Goal: Task Accomplishment & Management: Manage account settings

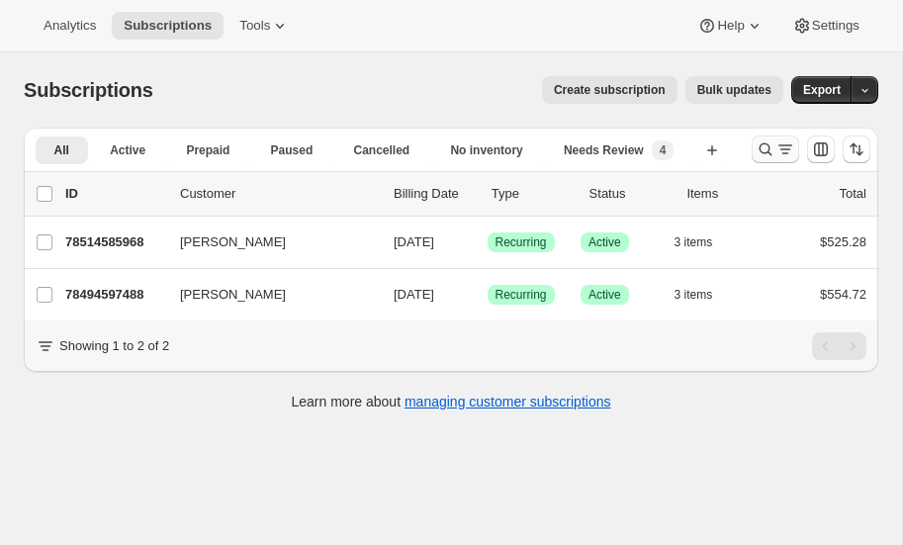
click at [767, 145] on icon "Search and filter results" at bounding box center [765, 149] width 20 height 20
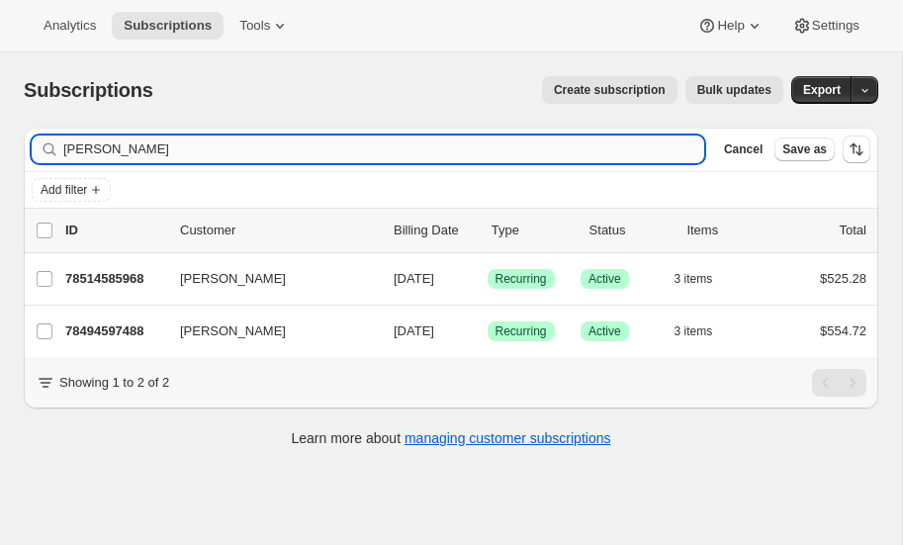
click at [192, 146] on input "weiss" at bounding box center [383, 149] width 641 height 28
type input "w"
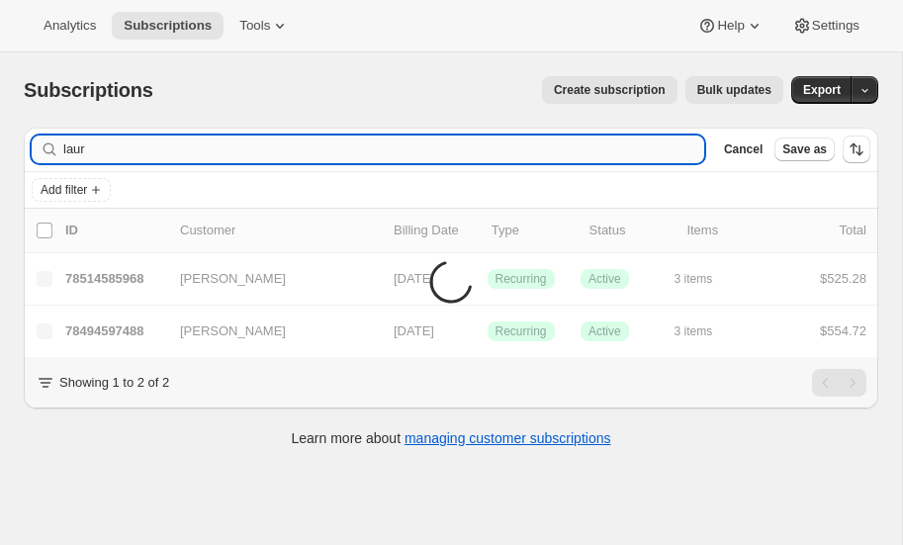
type input "laura"
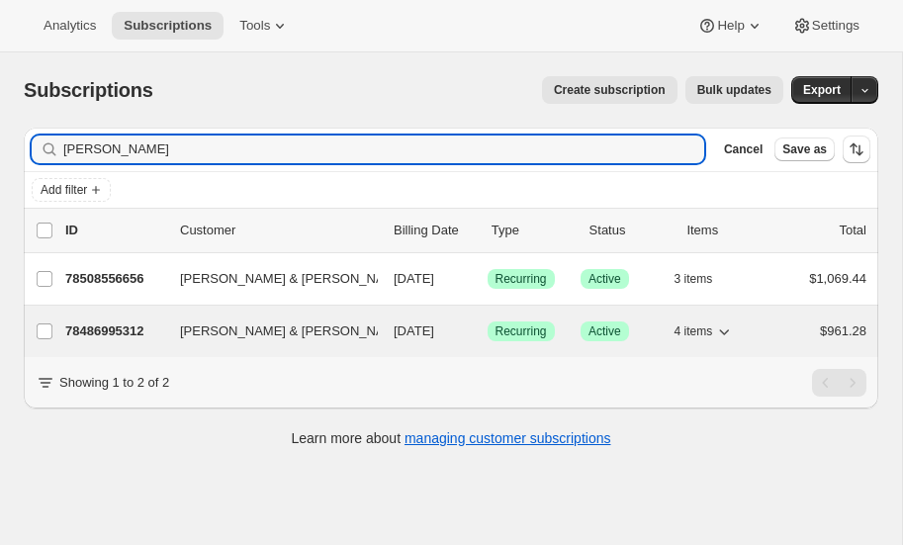
type input "Laura savis"
click at [100, 324] on p "78486995312" at bounding box center [114, 331] width 99 height 20
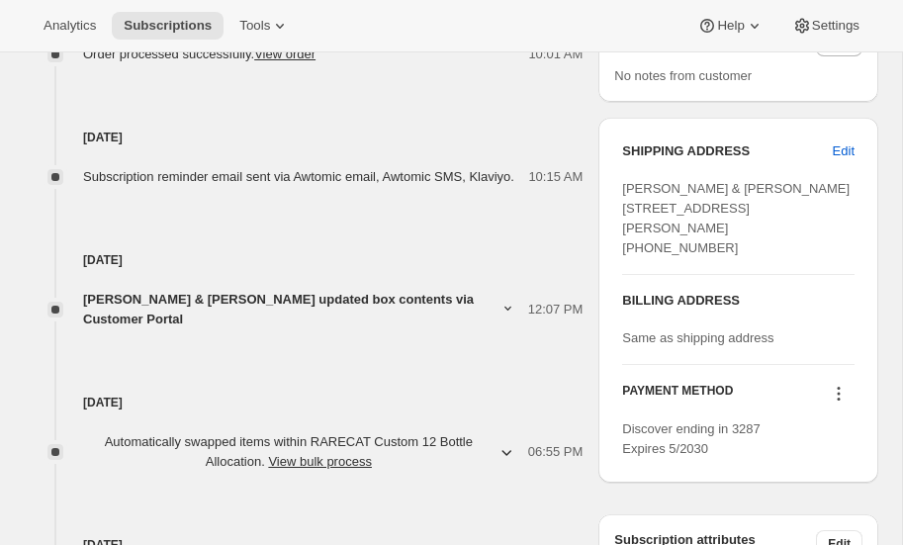
scroll to position [870, 0]
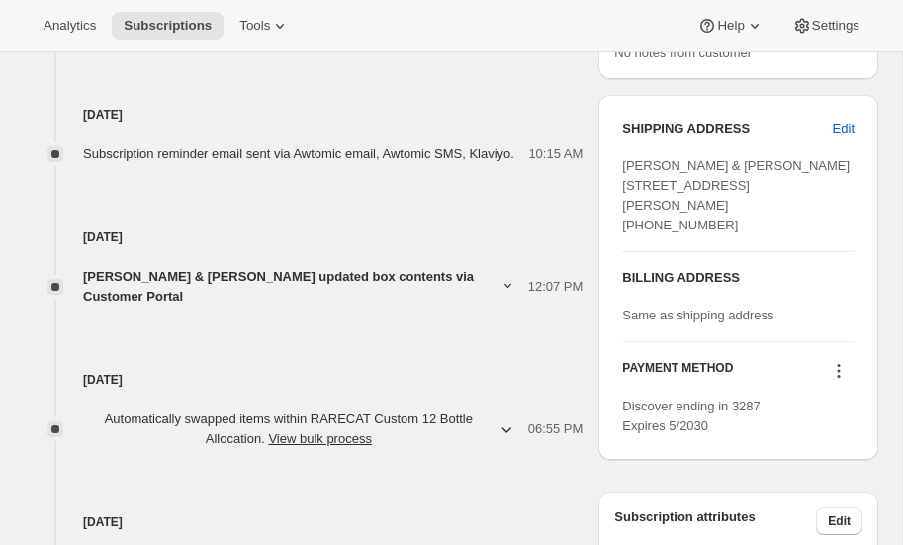
click at [841, 381] on icon at bounding box center [839, 371] width 20 height 20
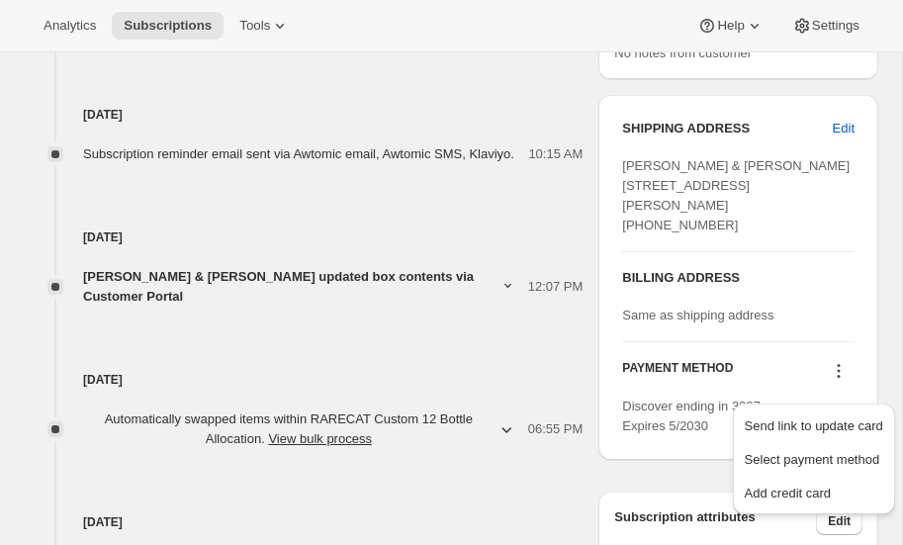
click at [331, 247] on h4 "Sep 18, 2025" at bounding box center [303, 237] width 559 height 20
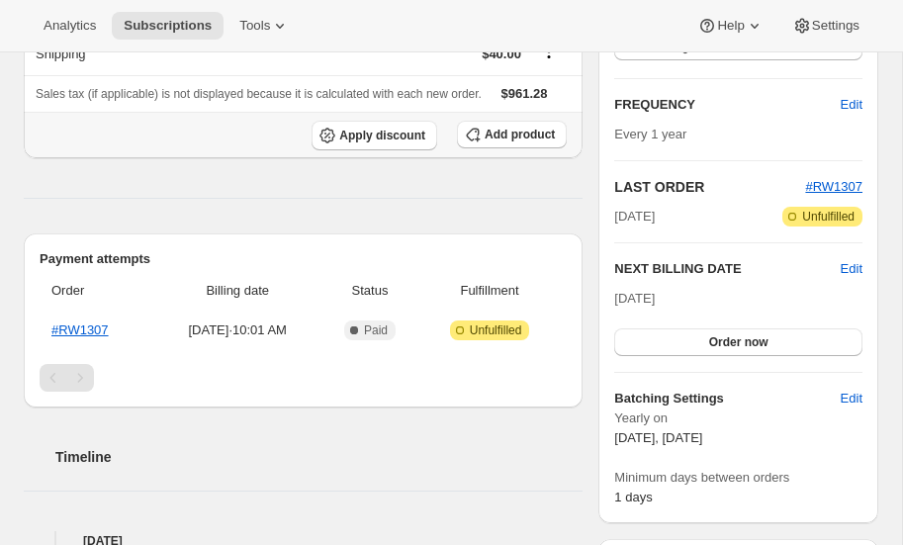
scroll to position [0, 0]
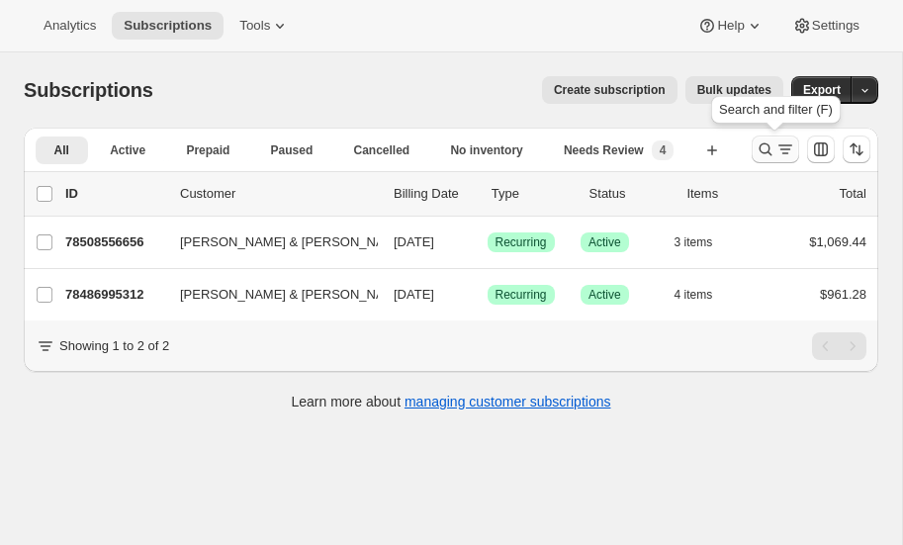
click at [766, 145] on icon "Search and filter results" at bounding box center [765, 149] width 20 height 20
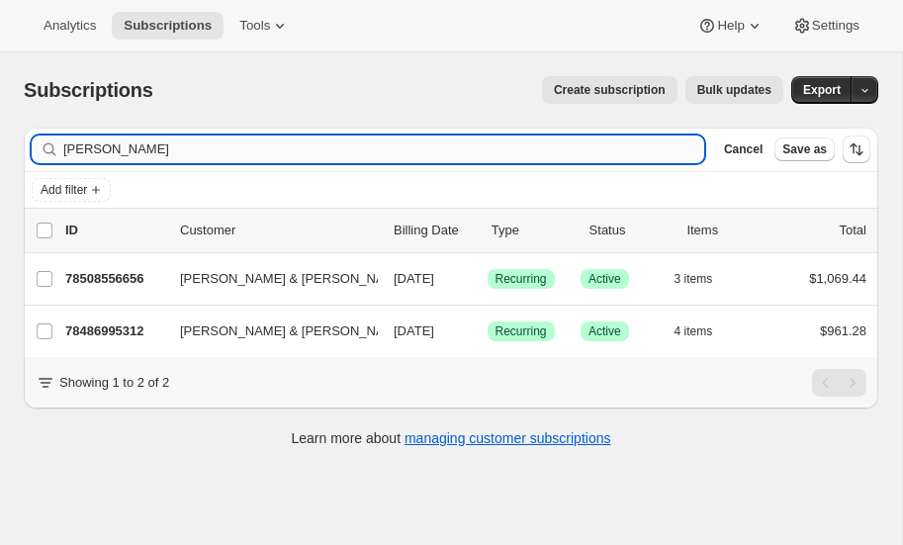
click at [183, 152] on input "Laura savis" at bounding box center [383, 149] width 641 height 28
type input "L"
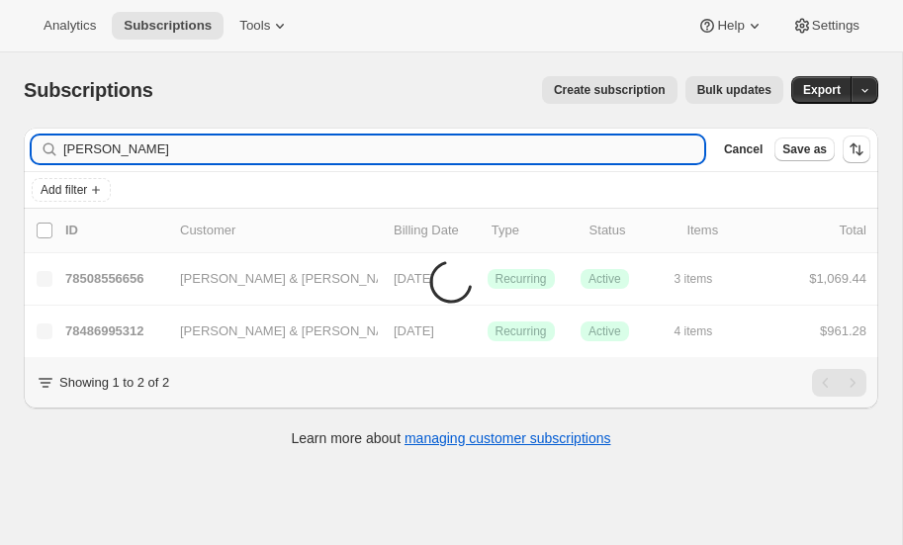
type input "[PERSON_NAME]"
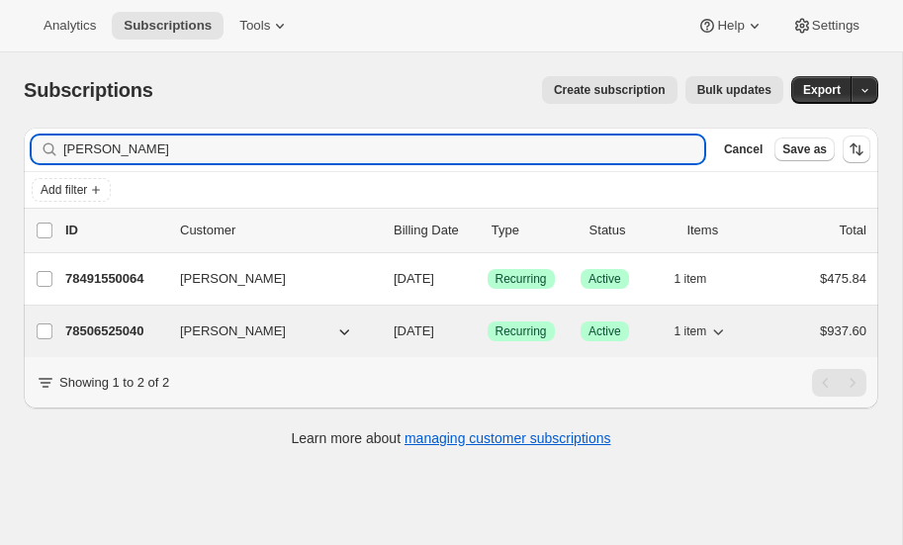
click at [108, 324] on p "78506525040" at bounding box center [114, 331] width 99 height 20
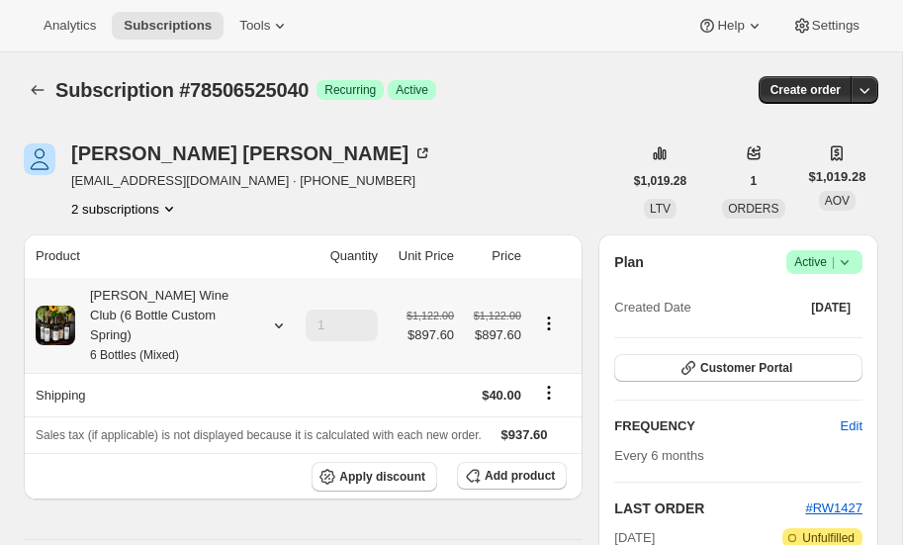
click at [274, 315] on icon at bounding box center [279, 325] width 20 height 20
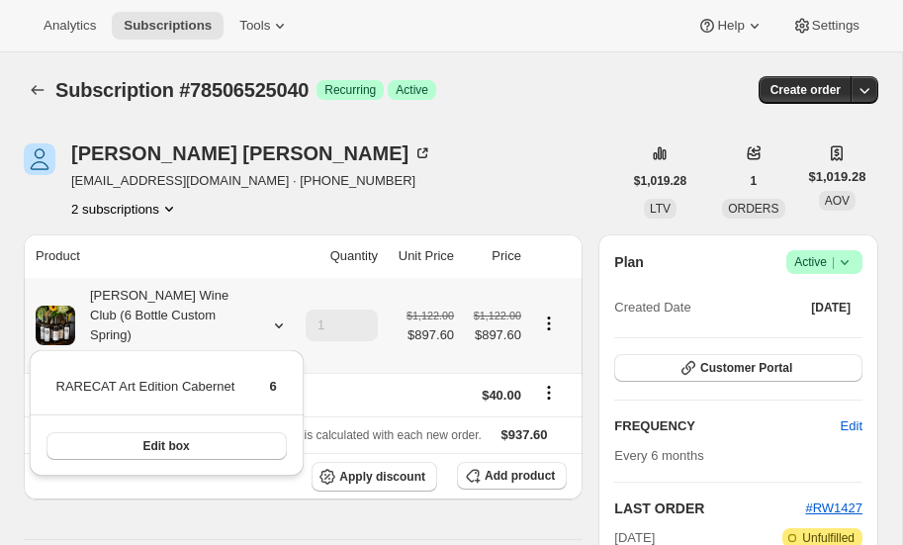
click at [274, 315] on icon at bounding box center [279, 325] width 20 height 20
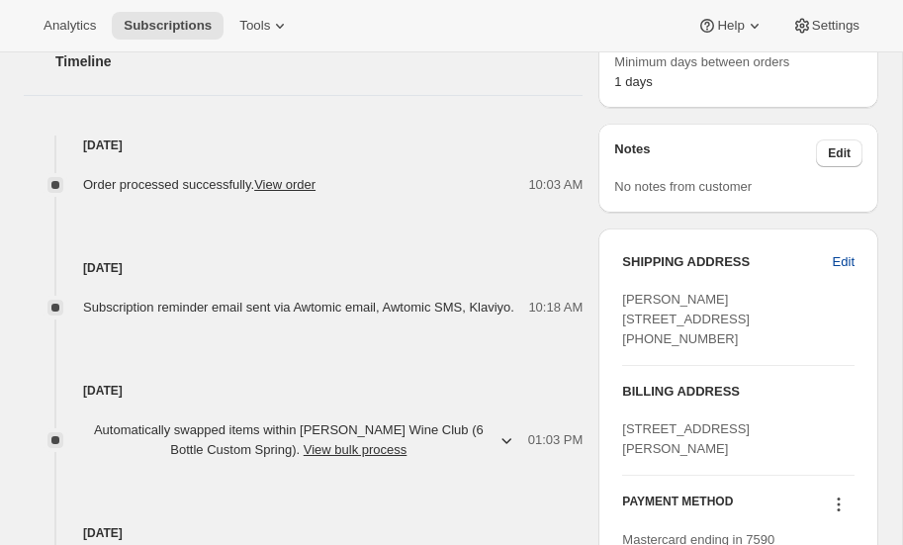
scroll to position [740, 0]
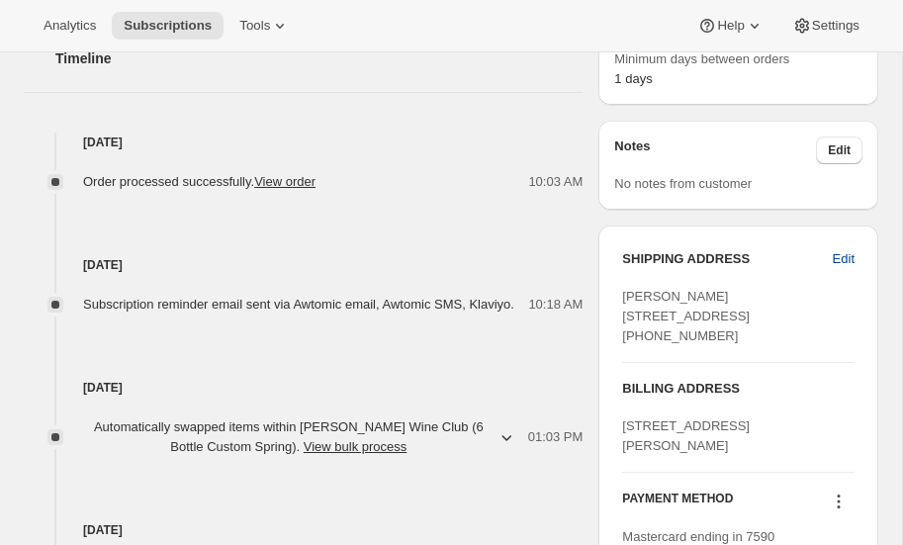
click at [841, 254] on span "Edit" at bounding box center [844, 259] width 22 height 20
select select "AZ"
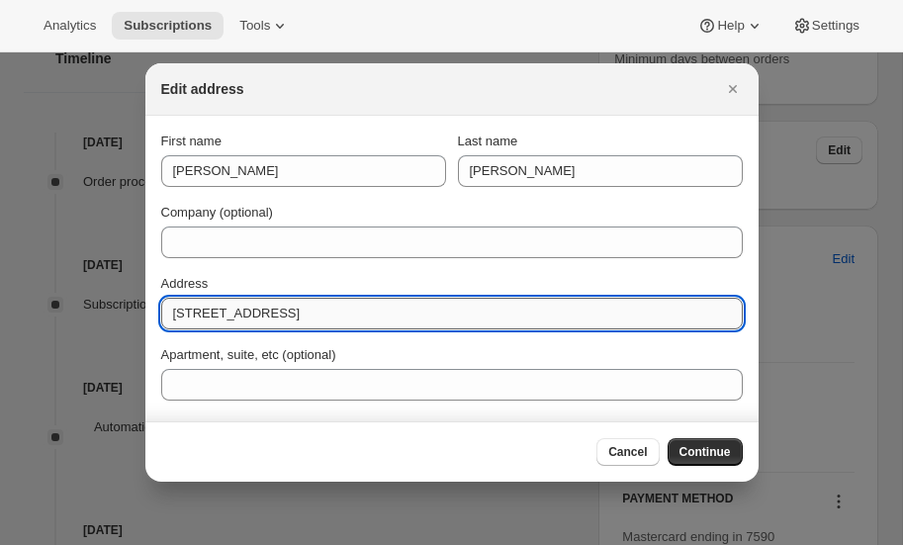
click at [376, 310] on input "4952 East Grandview Road" at bounding box center [451, 314] width 581 height 32
type input "4"
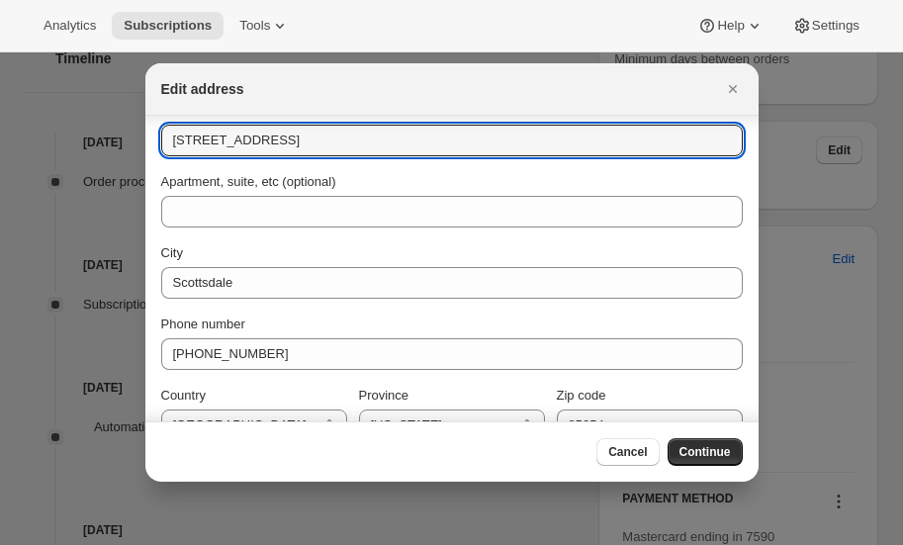
scroll to position [175, 0]
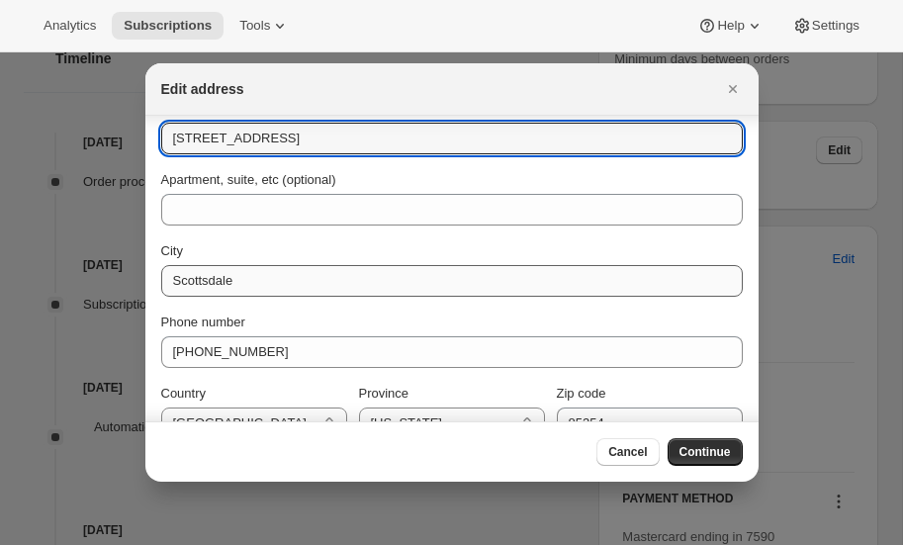
type input "31634 North 21st Lane"
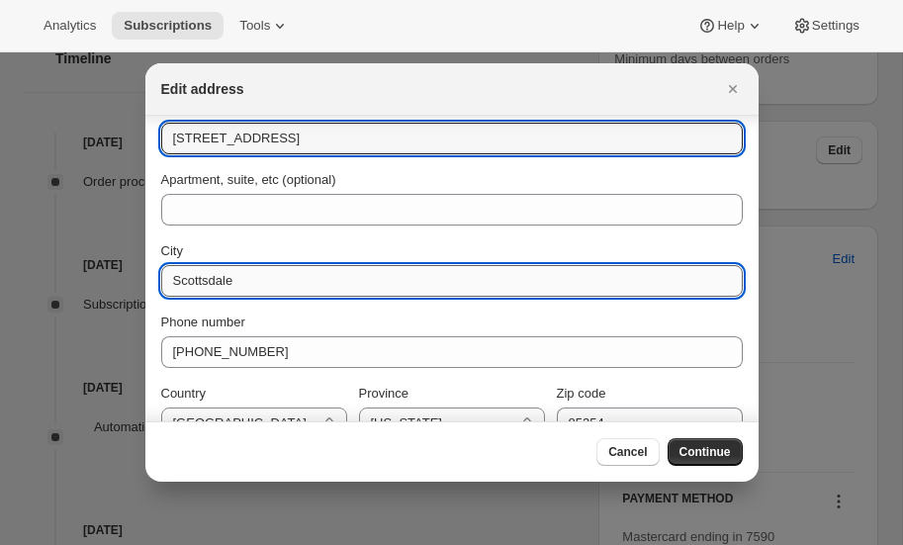
click at [258, 282] on input "Scottsdale" at bounding box center [451, 281] width 581 height 32
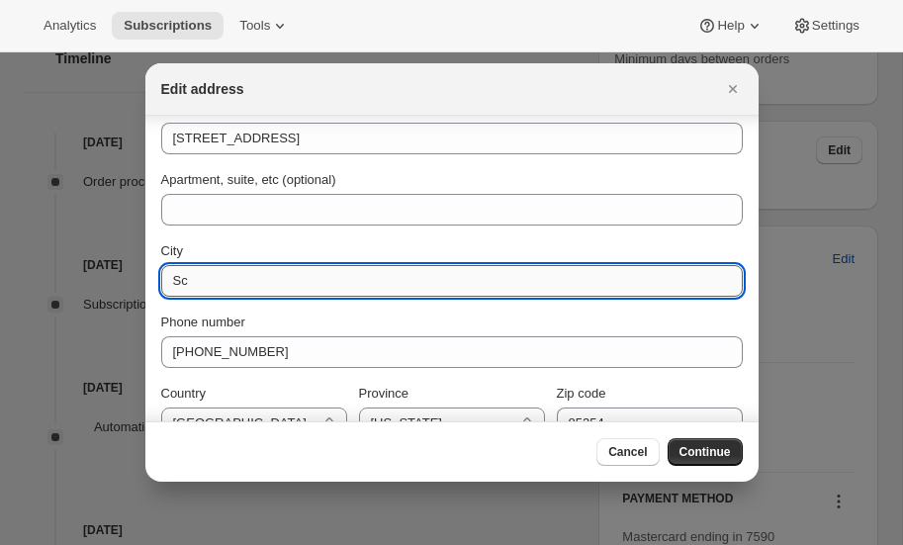
type input "S"
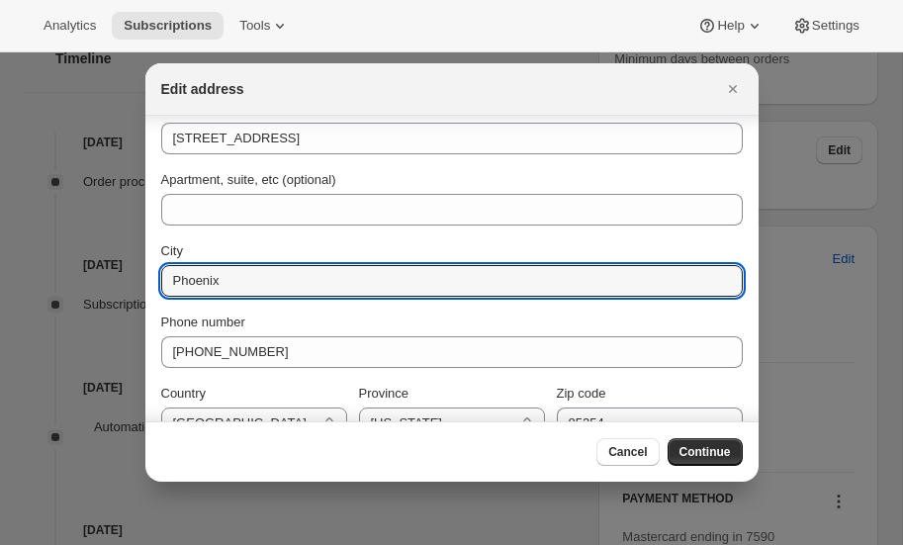
scroll to position [207, 0]
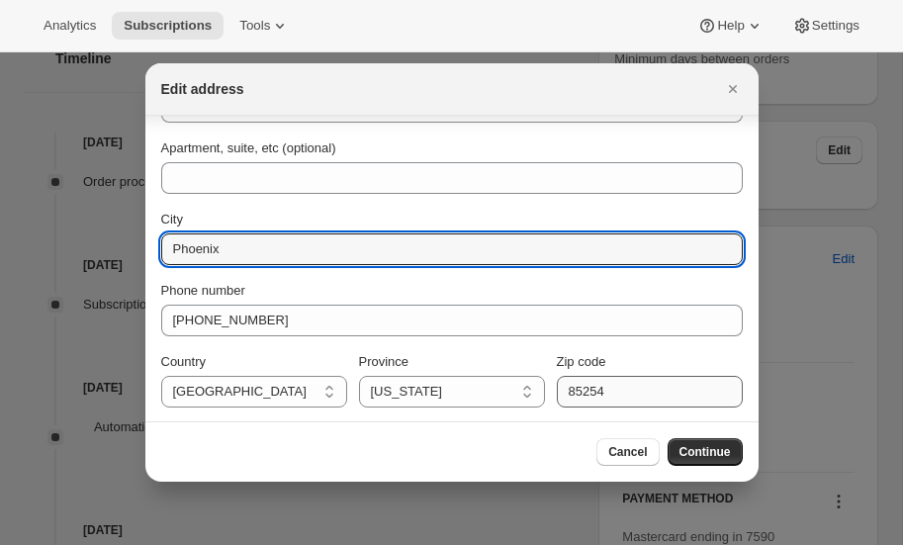
type input "Phoenix"
click at [626, 395] on input "85254" at bounding box center [650, 392] width 186 height 32
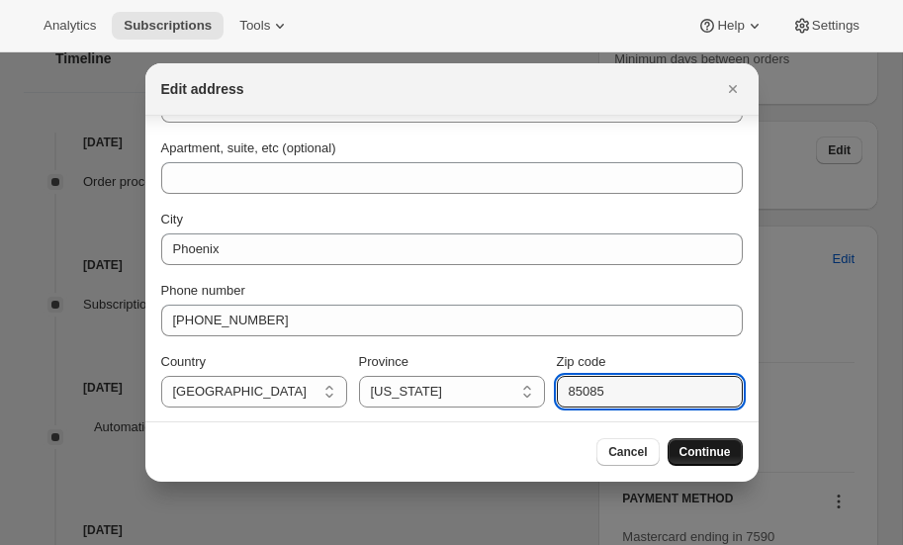
type input "85085"
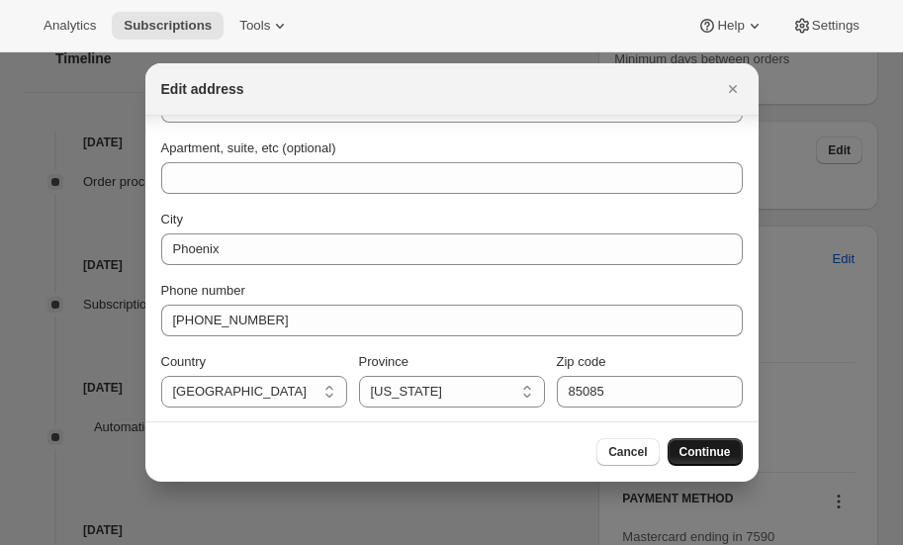
click at [698, 450] on span "Continue" at bounding box center [704, 452] width 51 height 16
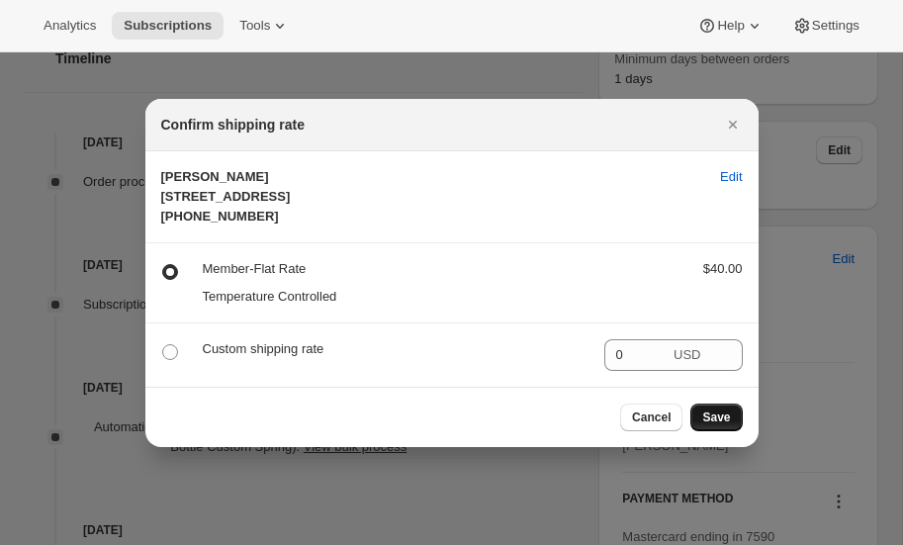
click at [718, 425] on span "Save" at bounding box center [716, 417] width 28 height 16
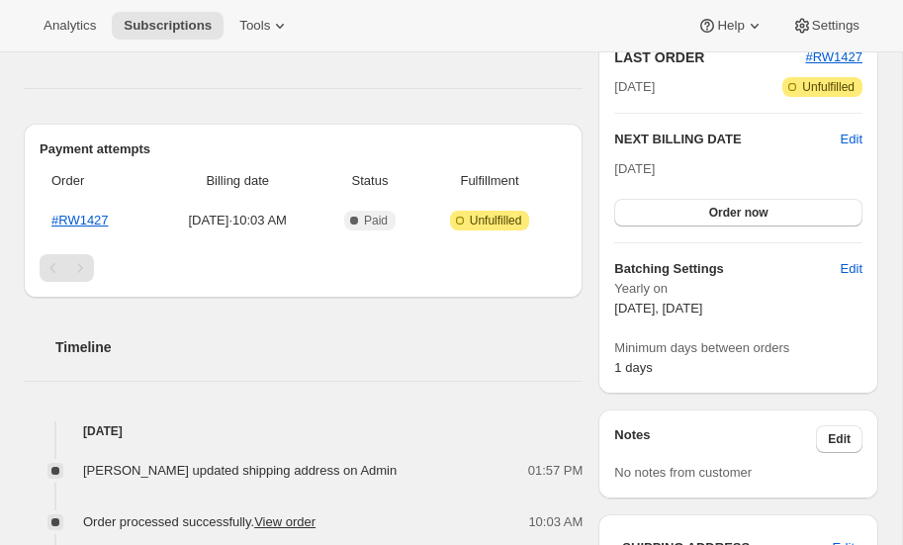
scroll to position [542, 0]
click at [88, 213] on link "#RW1427" at bounding box center [79, 220] width 57 height 15
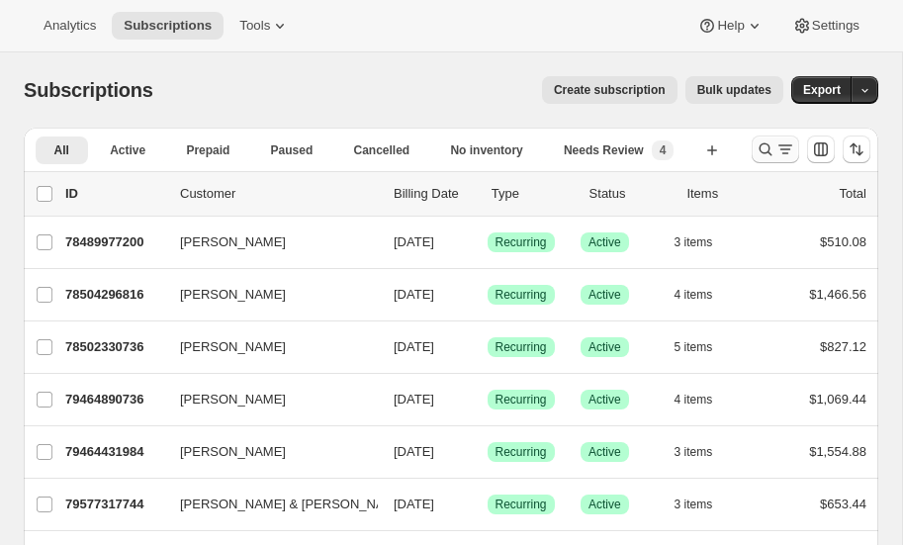
click at [765, 142] on icon "Search and filter results" at bounding box center [765, 149] width 20 height 20
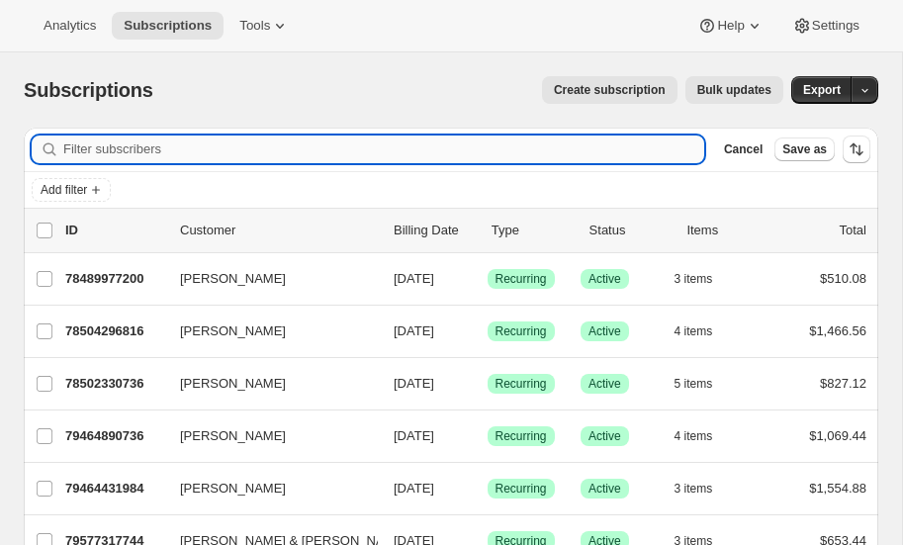
click at [169, 143] on input "Filter subscribers" at bounding box center [383, 149] width 641 height 28
type input "hoemke"
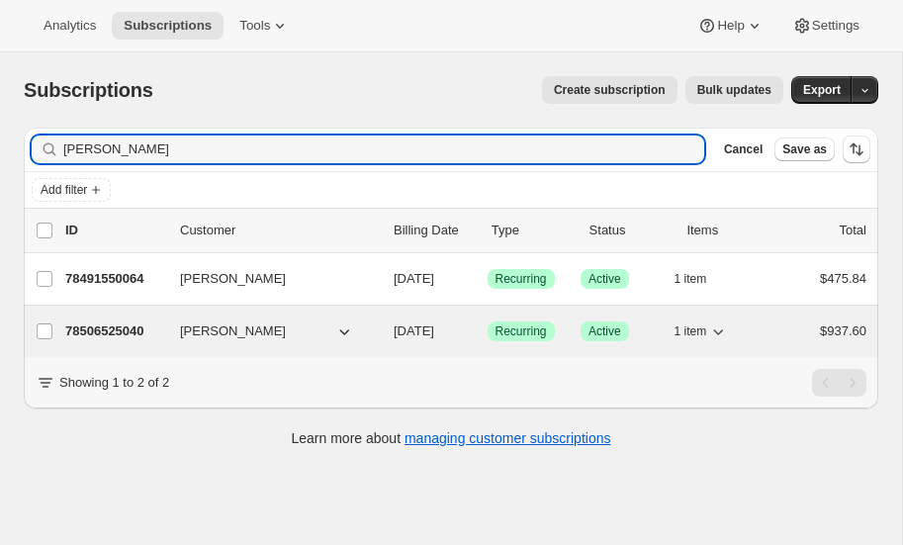
click at [109, 324] on p "78506525040" at bounding box center [114, 331] width 99 height 20
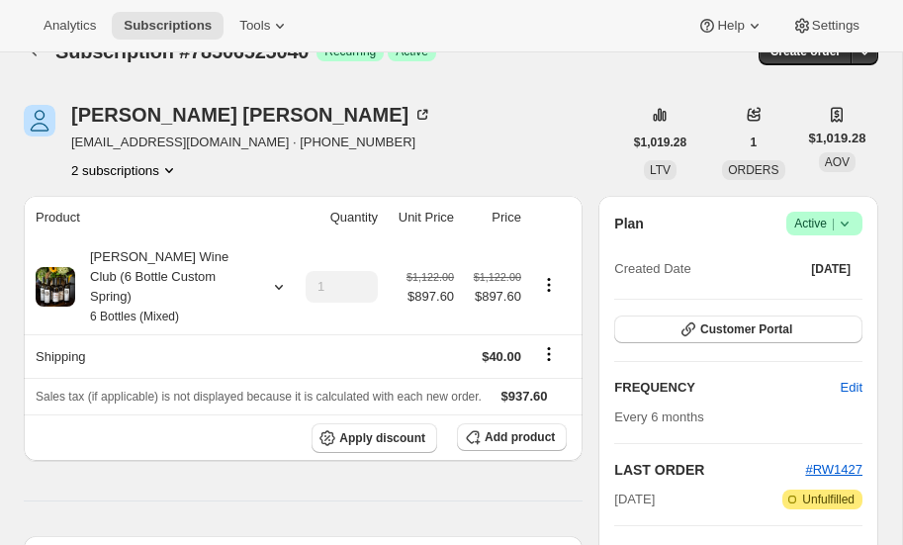
scroll to position [38, 0]
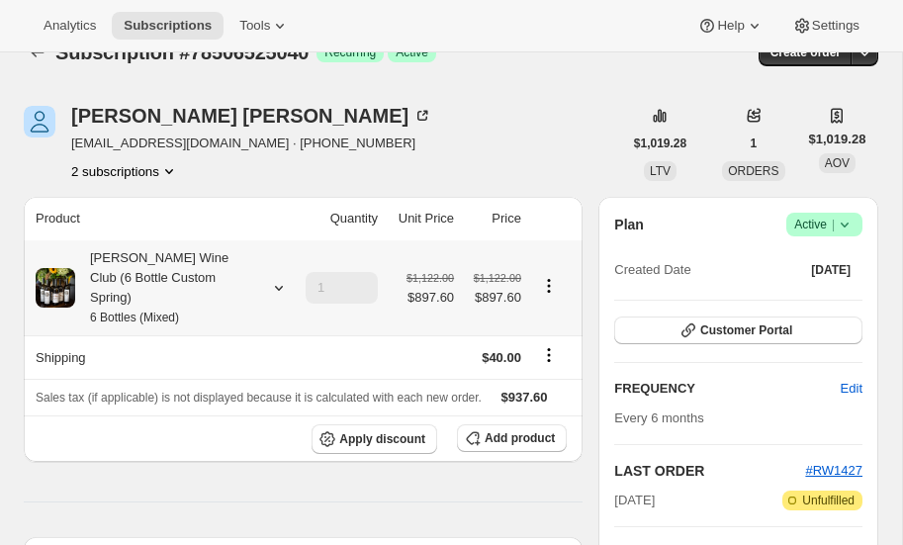
click at [276, 278] on icon at bounding box center [279, 288] width 20 height 20
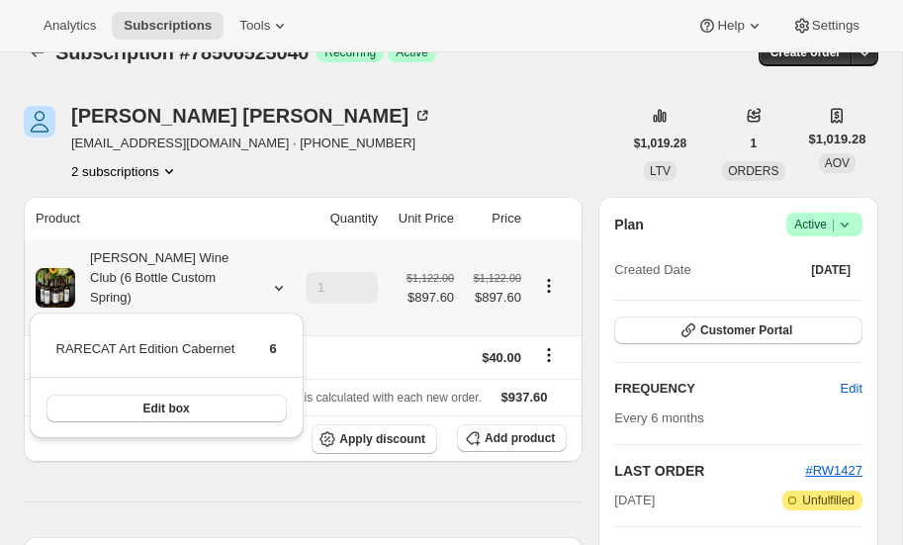
click at [276, 278] on icon at bounding box center [279, 288] width 20 height 20
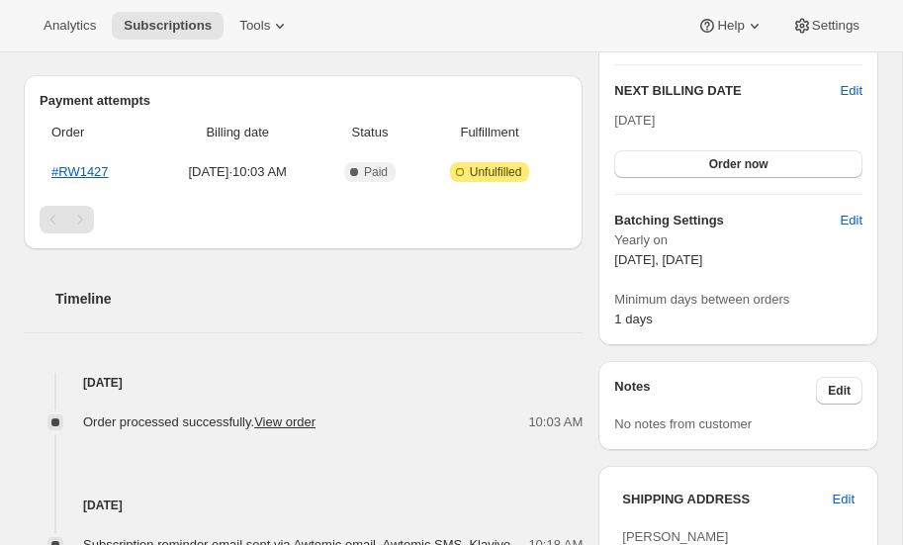
scroll to position [502, 0]
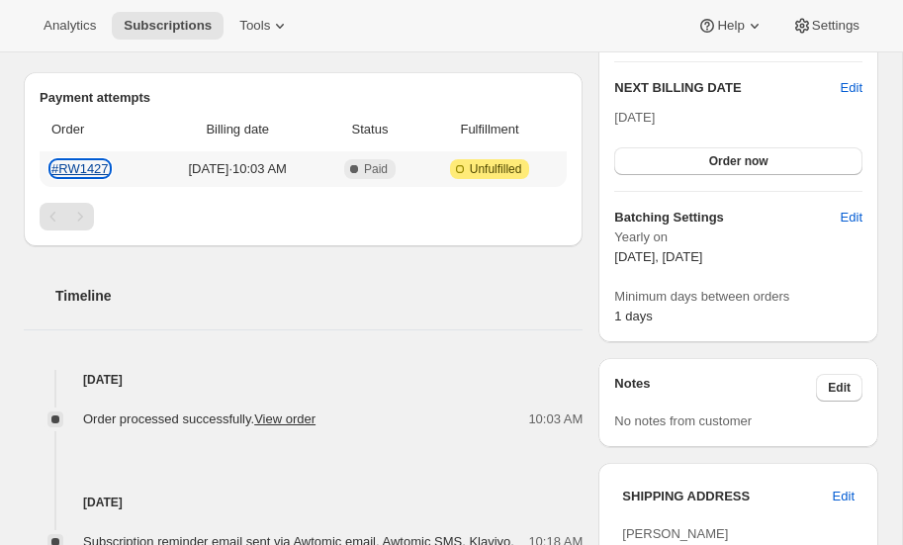
click at [82, 161] on link "#RW1427" at bounding box center [79, 168] width 57 height 15
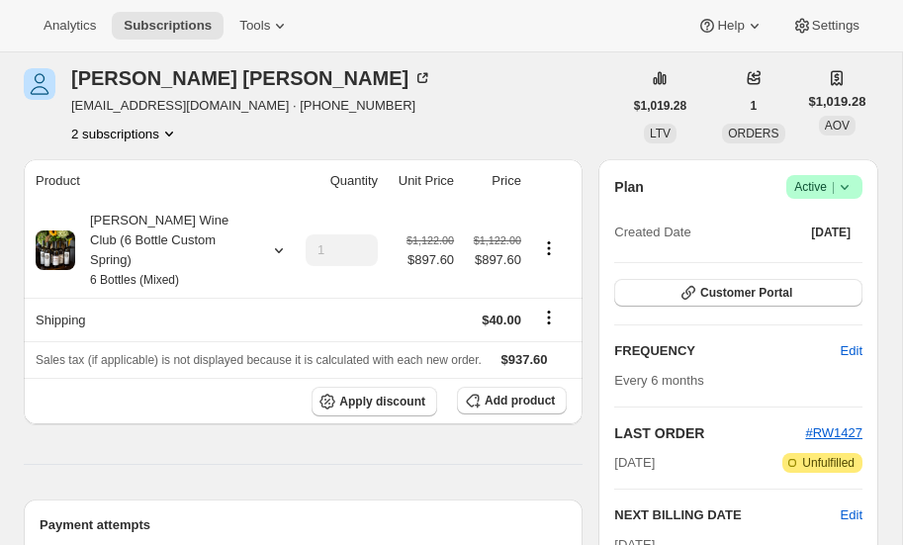
scroll to position [0, 0]
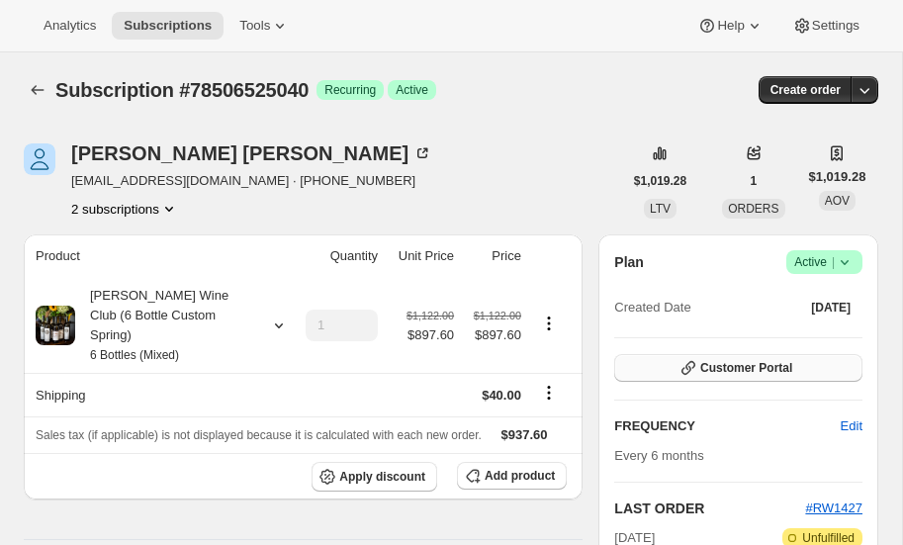
click at [746, 361] on span "Customer Portal" at bounding box center [746, 368] width 92 height 16
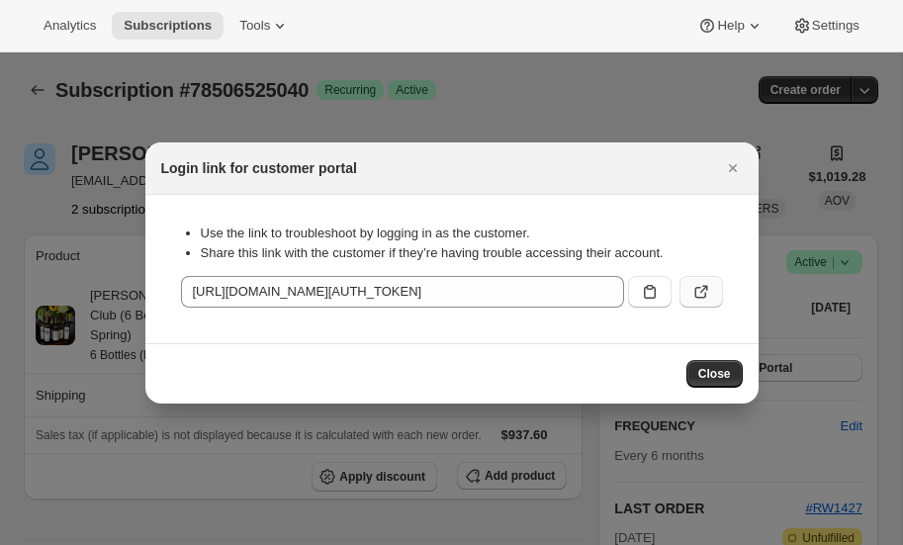
click at [695, 291] on icon ":rcb:" at bounding box center [700, 293] width 12 height 12
click at [732, 163] on icon "Close" at bounding box center [733, 168] width 20 height 20
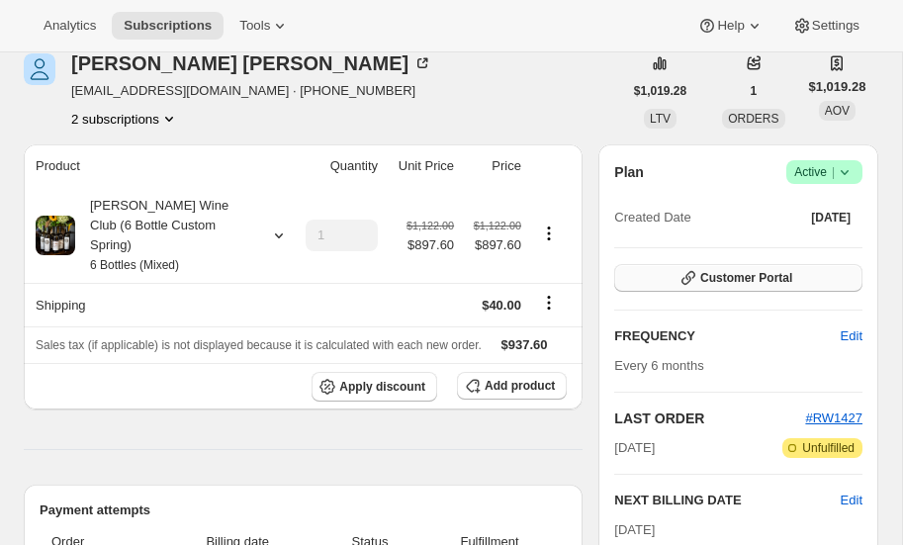
scroll to position [90, 0]
click at [770, 272] on span "Customer Portal" at bounding box center [746, 278] width 92 height 16
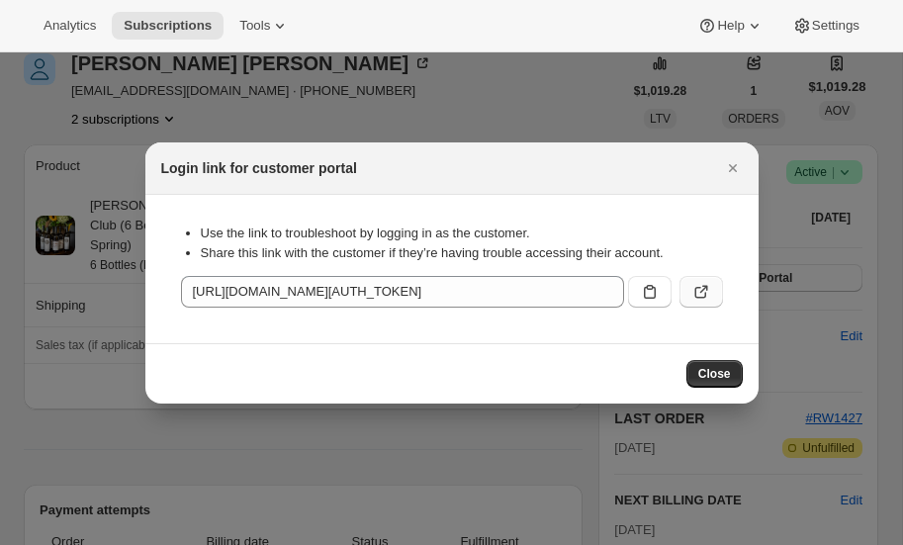
click at [698, 288] on icon ":rcb:" at bounding box center [701, 292] width 20 height 20
click at [733, 167] on icon "Close" at bounding box center [732, 168] width 8 height 8
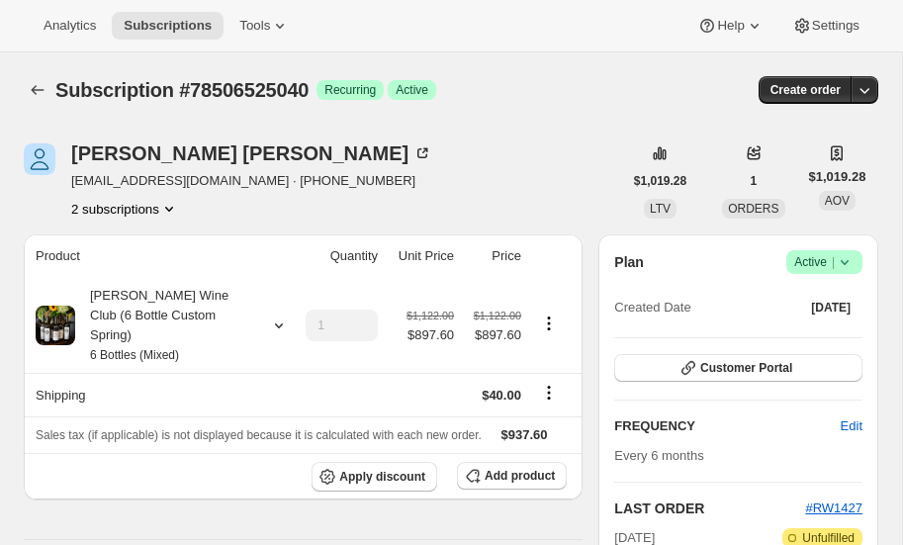
scroll to position [90, 0]
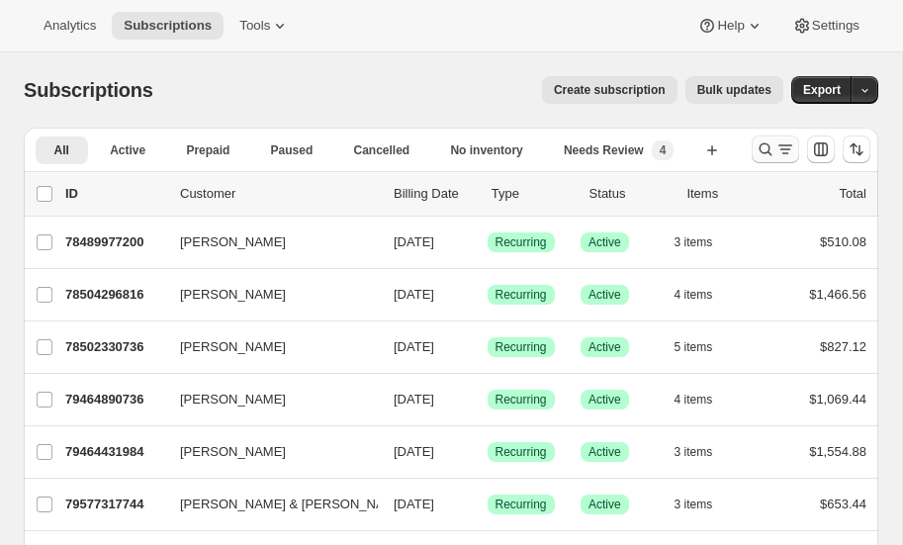
click at [762, 151] on icon "Search and filter results" at bounding box center [765, 149] width 20 height 20
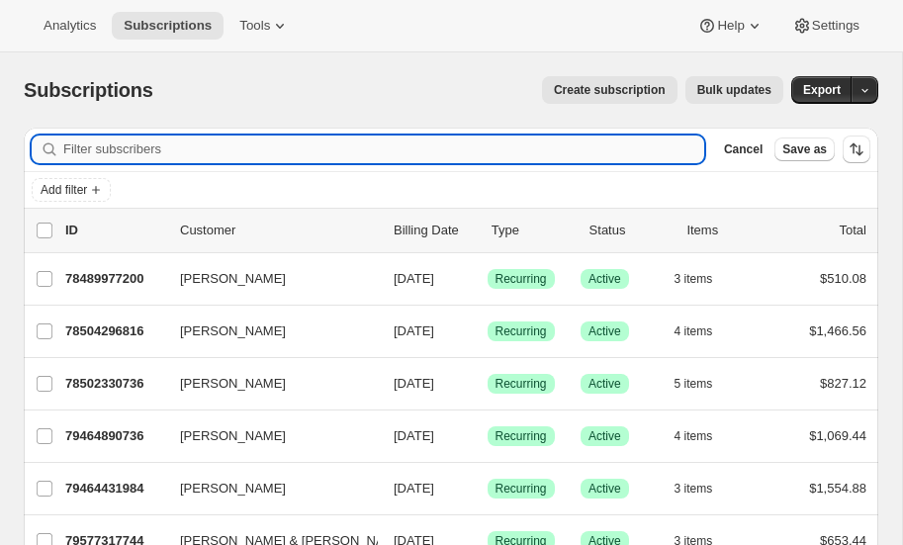
click at [148, 149] on input "Filter subscribers" at bounding box center [383, 149] width 641 height 28
click at [148, 149] on input "h" at bounding box center [383, 149] width 641 height 28
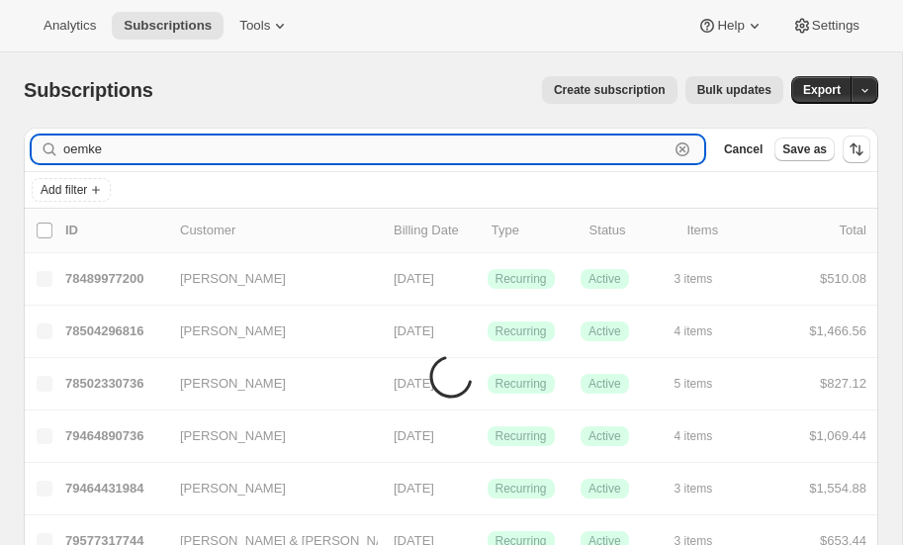
click at [155, 145] on input "oemke" at bounding box center [365, 149] width 605 height 28
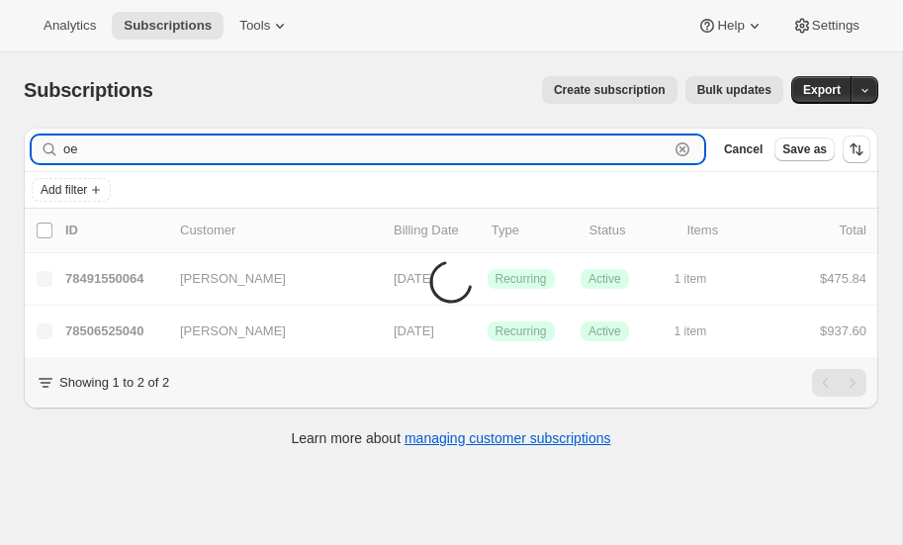
type input "o"
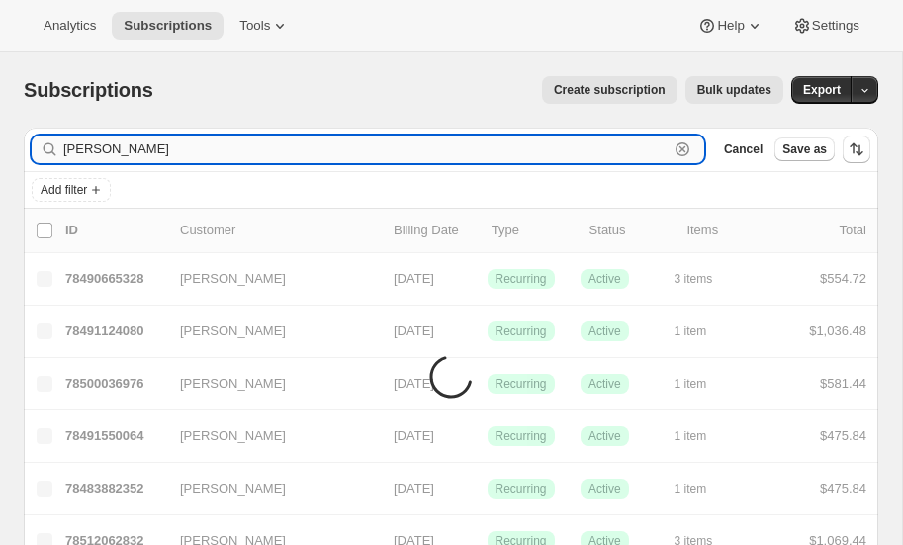
type input "[PERSON_NAME]"
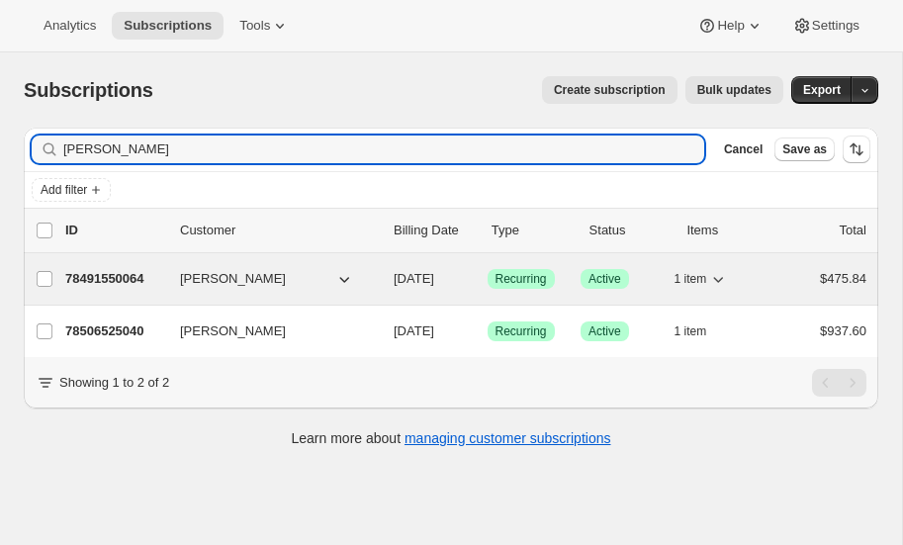
click at [113, 273] on p "78491550064" at bounding box center [114, 279] width 99 height 20
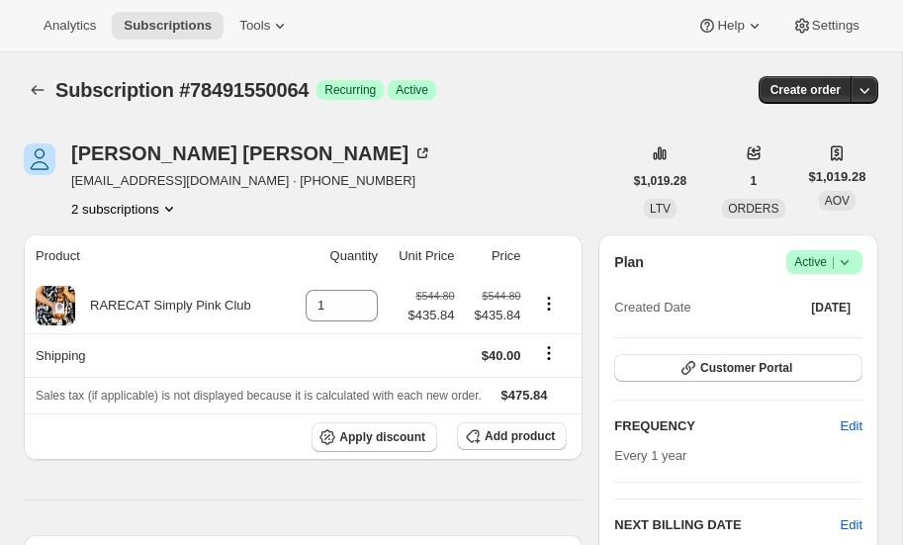
click at [173, 207] on icon "Product actions" at bounding box center [169, 209] width 8 height 5
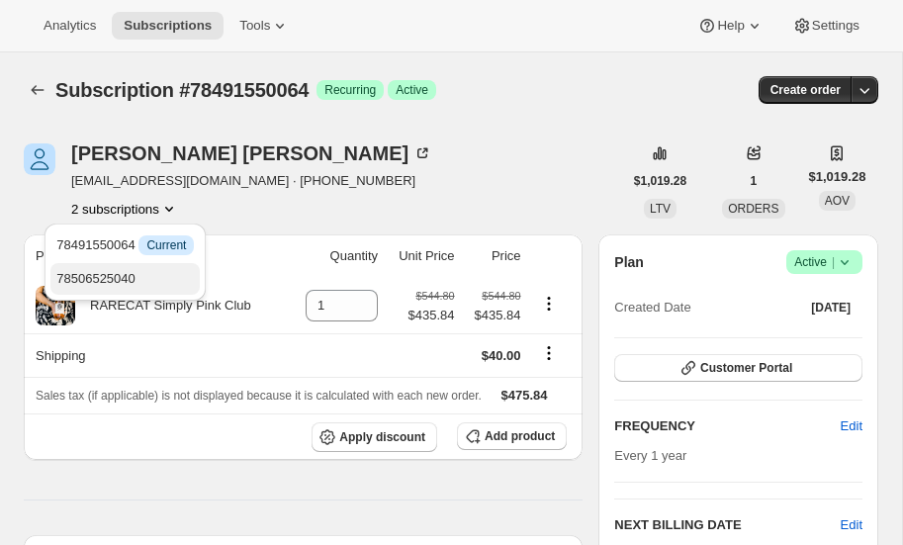
click at [135, 275] on span "78506525040" at bounding box center [95, 278] width 79 height 15
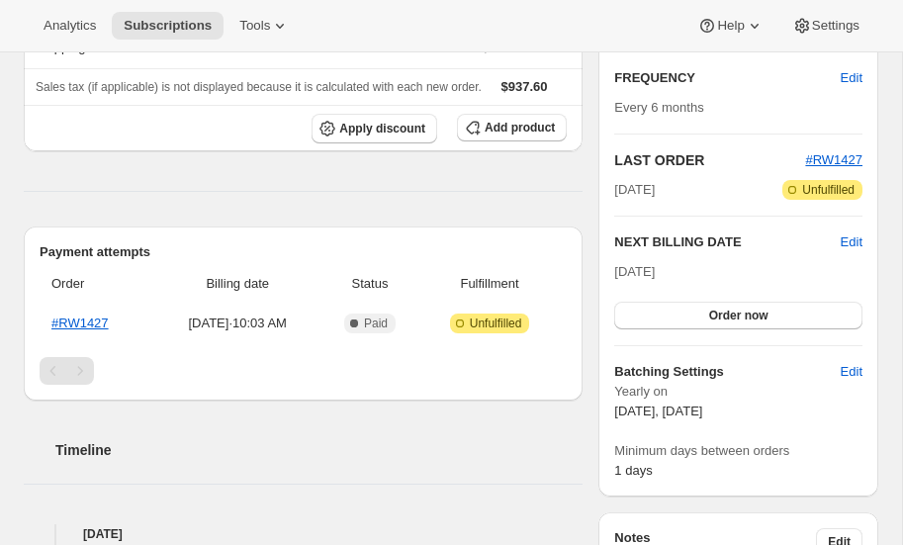
scroll to position [341, 0]
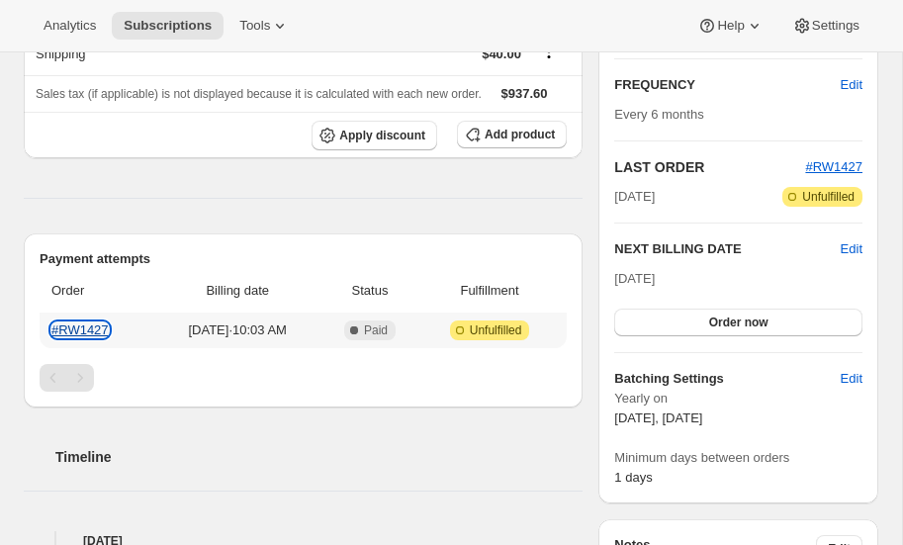
click at [78, 322] on link "#RW1427" at bounding box center [79, 329] width 57 height 15
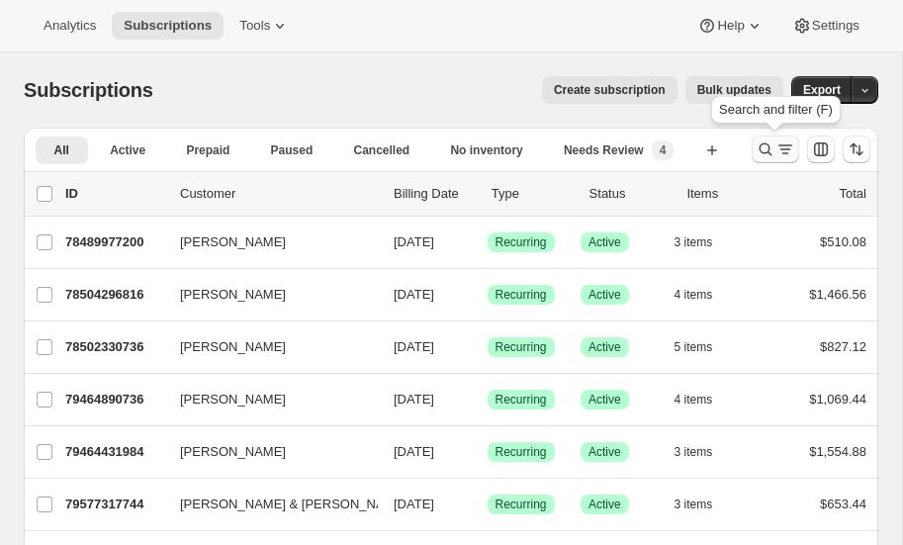
click at [764, 147] on icon "Search and filter results" at bounding box center [765, 149] width 20 height 20
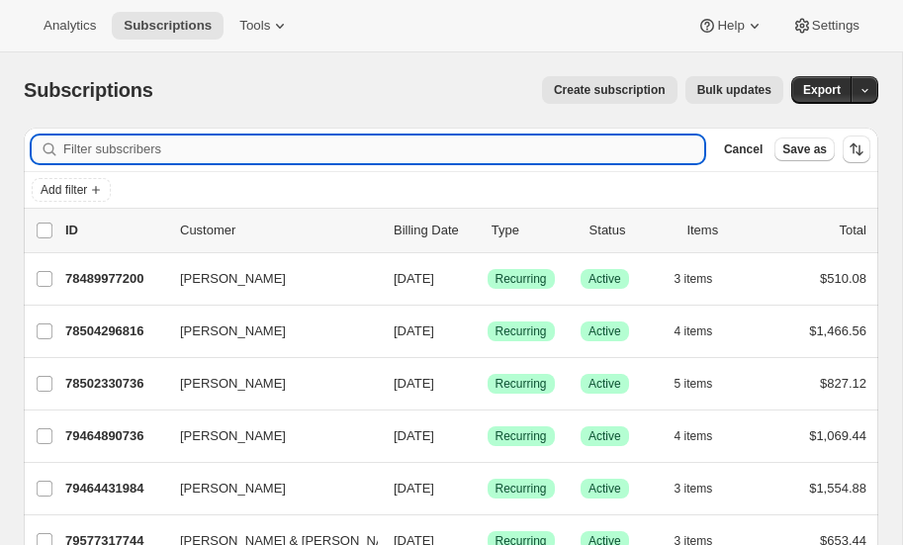
click at [139, 155] on input "Filter subscribers" at bounding box center [383, 149] width 641 height 28
type input "falter"
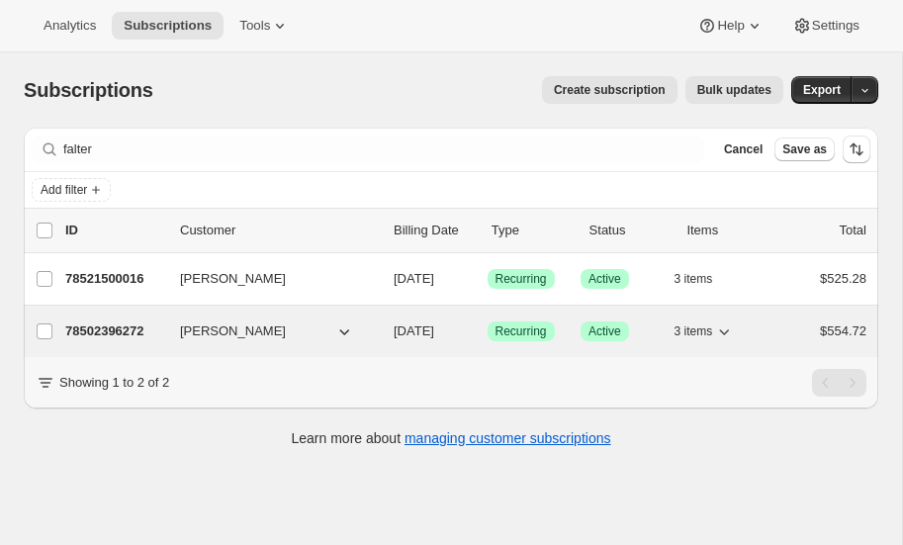
click at [94, 325] on p "78502396272" at bounding box center [114, 331] width 99 height 20
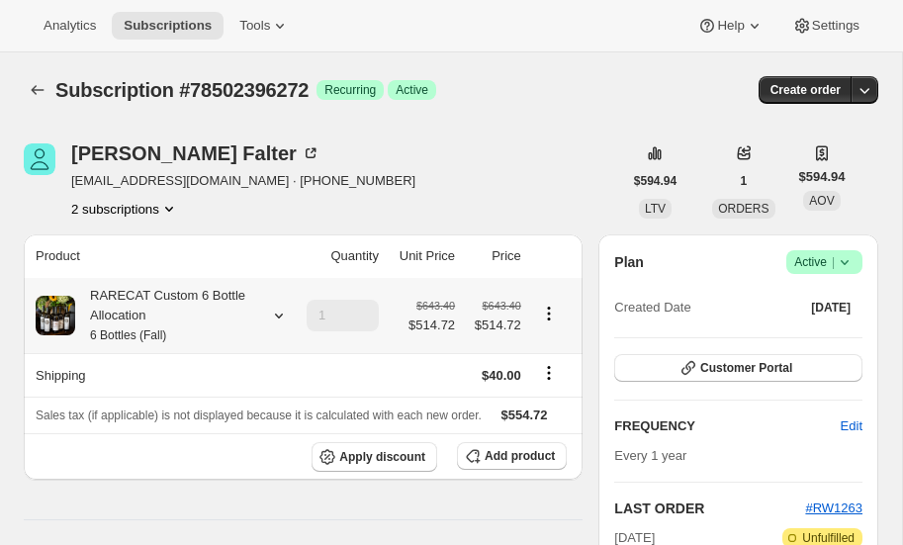
click at [281, 311] on icon at bounding box center [279, 316] width 20 height 20
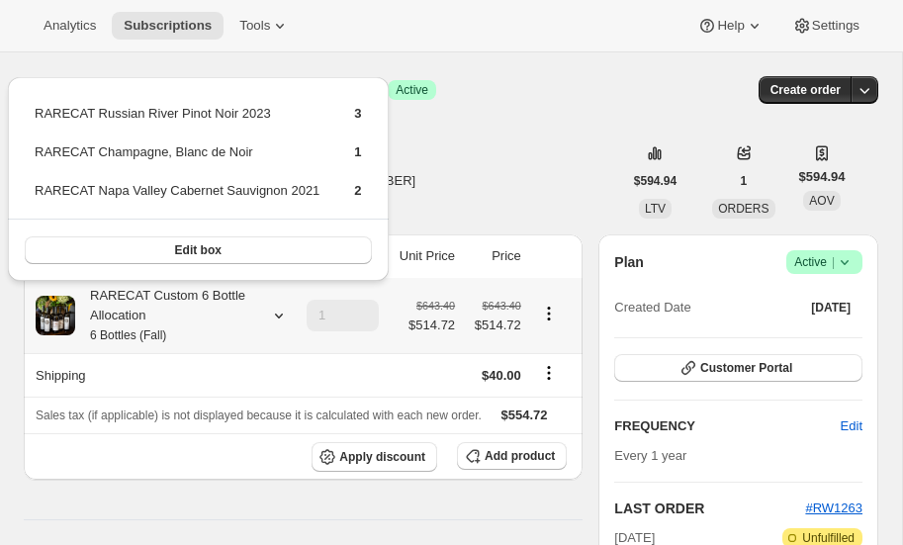
click at [281, 311] on icon at bounding box center [279, 316] width 20 height 20
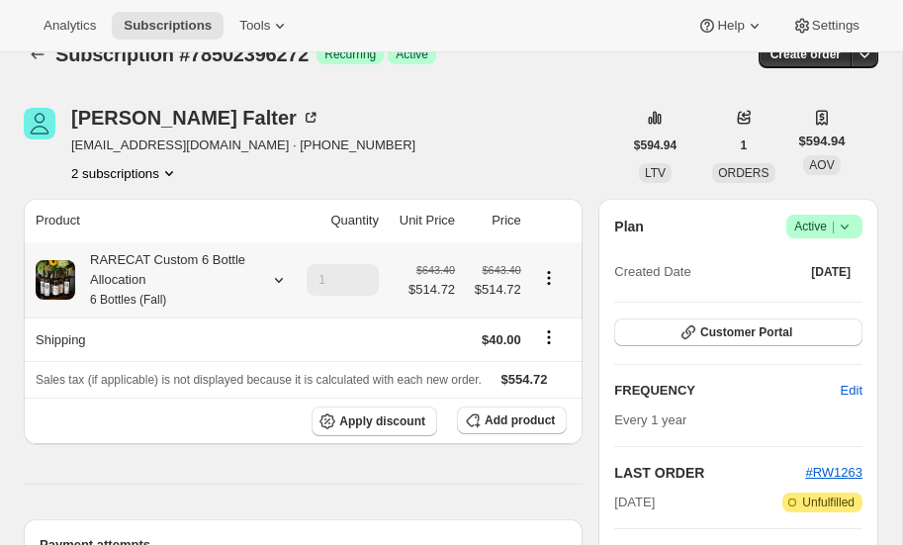
scroll to position [36, 0]
click at [276, 280] on icon at bounding box center [279, 280] width 20 height 20
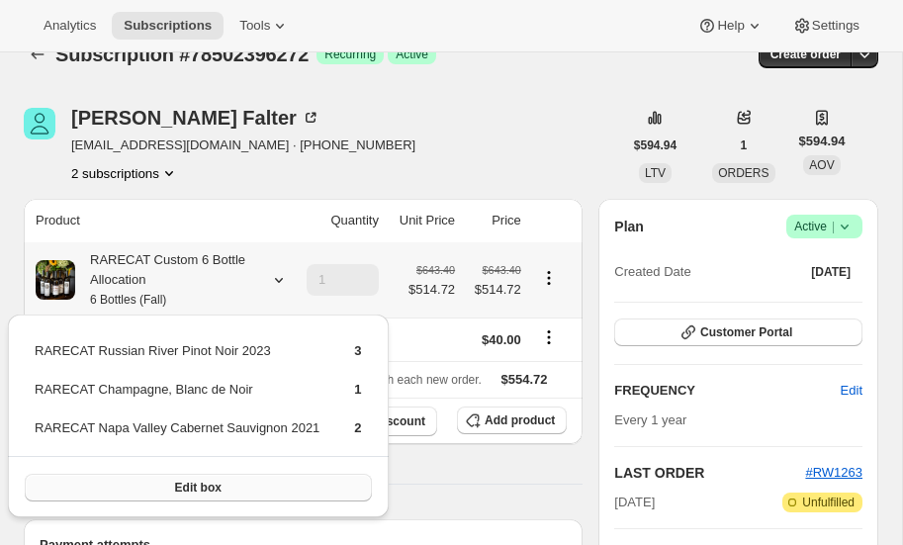
click at [189, 484] on span "Edit box" at bounding box center [198, 488] width 46 height 16
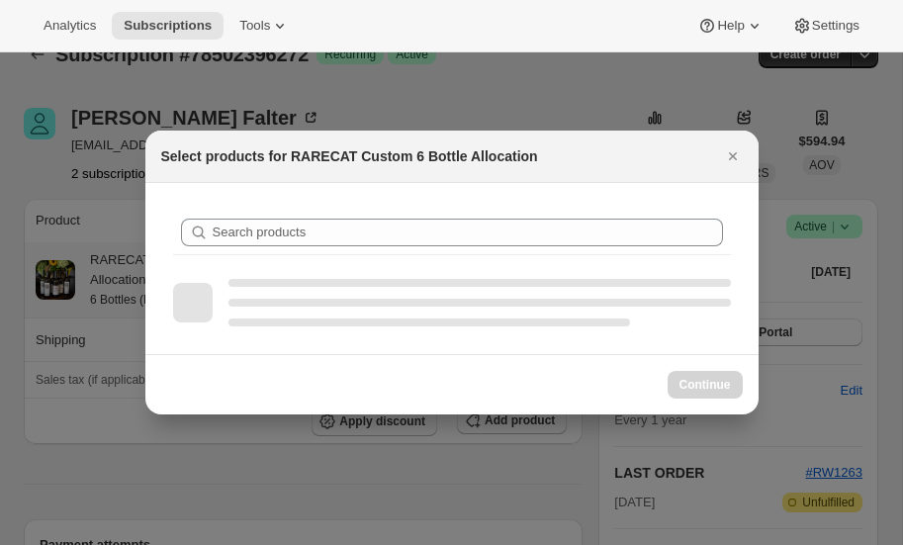
scroll to position [0, 0]
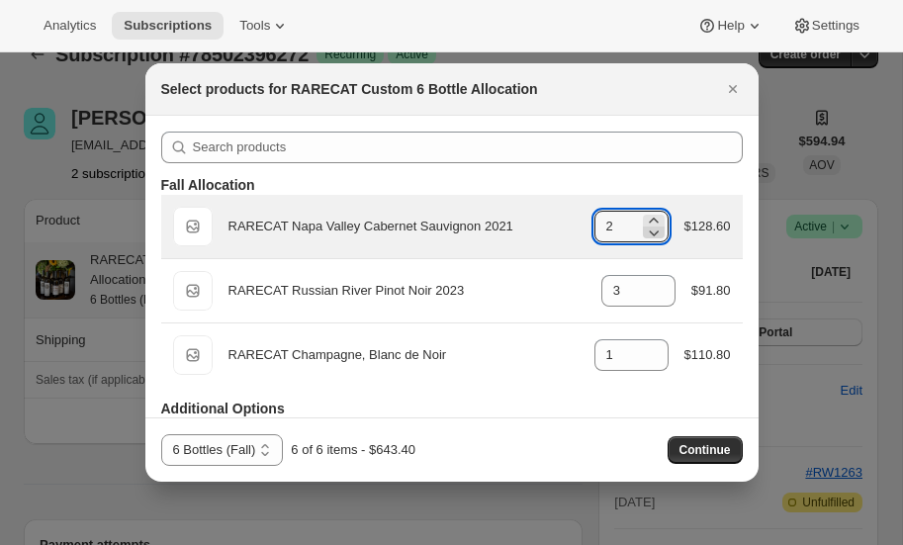
click at [655, 233] on icon ":rei:" at bounding box center [654, 233] width 10 height 6
type input "0"
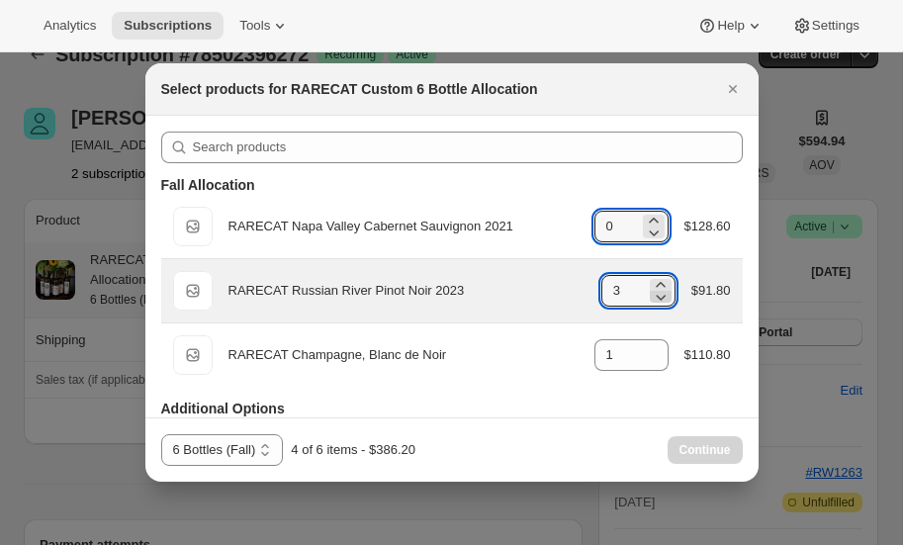
click at [658, 295] on icon ":rei:" at bounding box center [661, 297] width 20 height 20
type input "0"
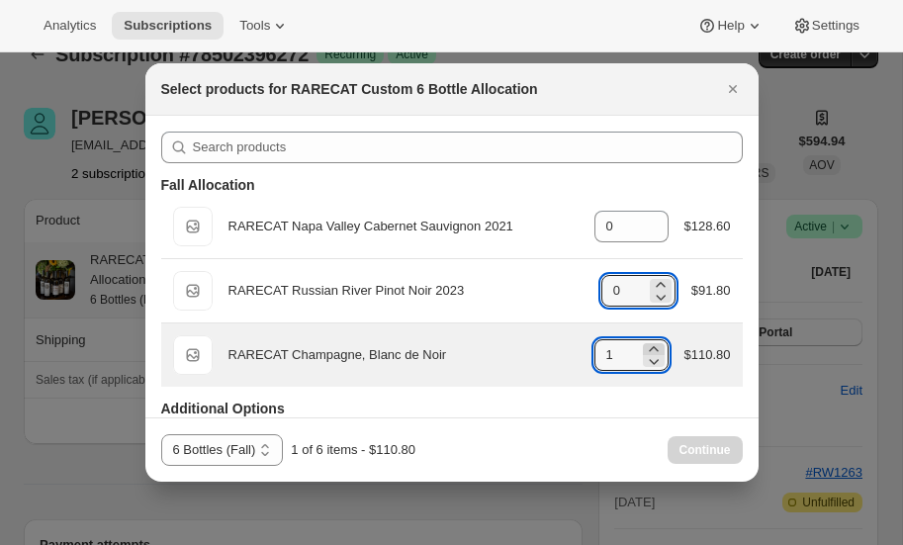
click at [654, 344] on icon ":rei:" at bounding box center [654, 349] width 20 height 20
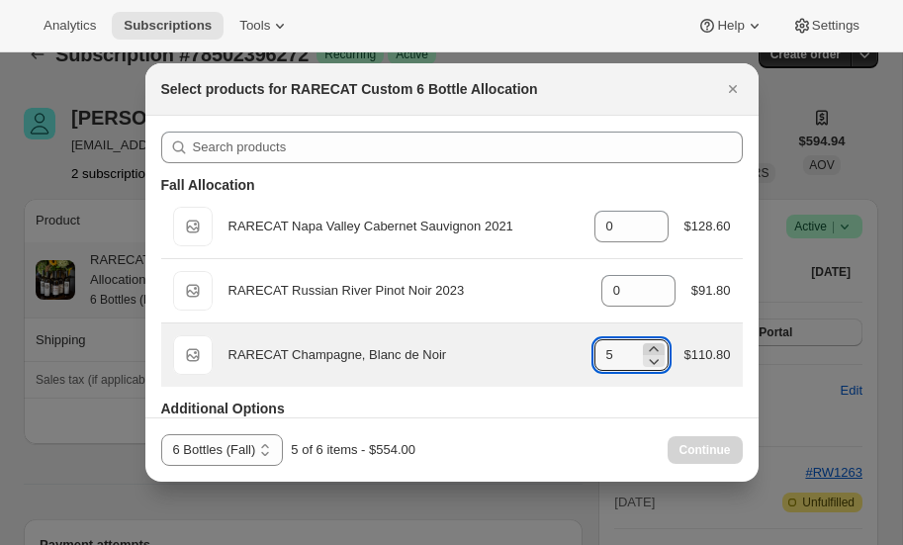
type input "6"
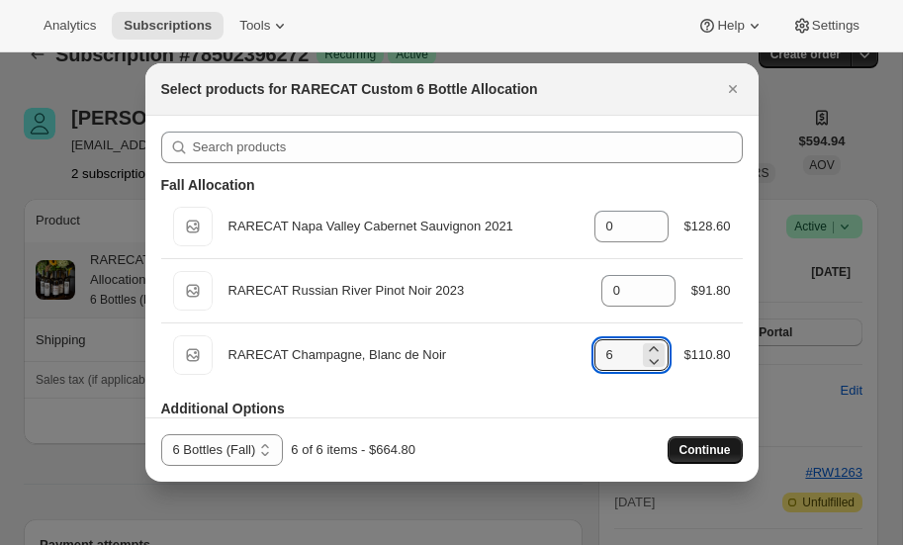
click at [702, 449] on span "Continue" at bounding box center [704, 450] width 51 height 16
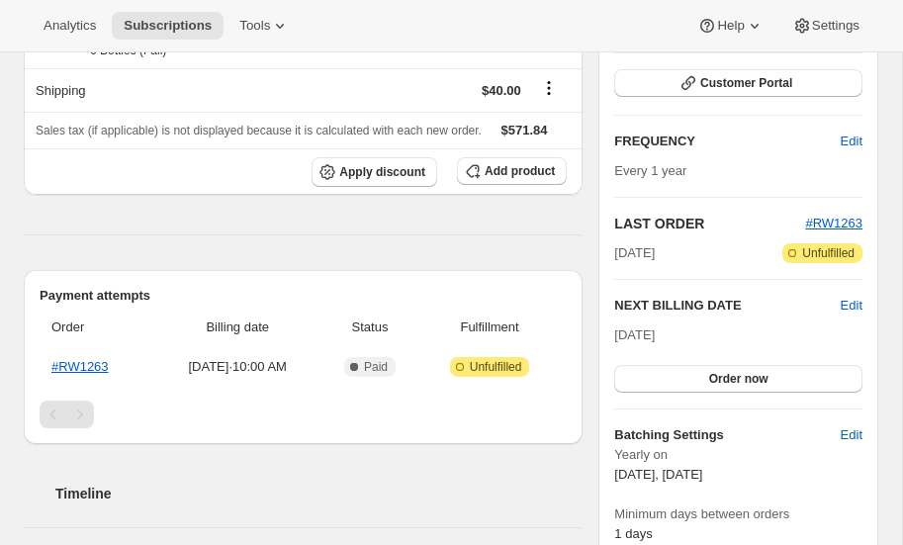
scroll to position [395, 0]
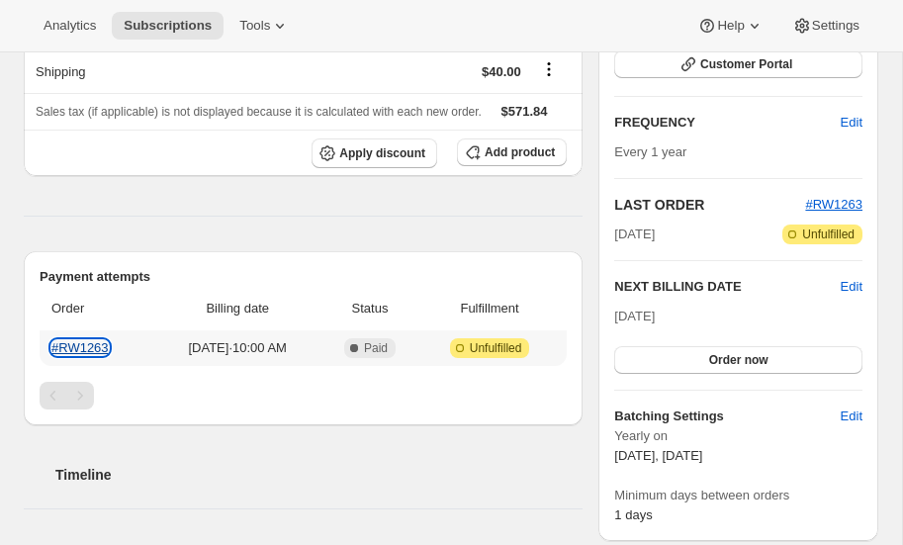
click at [84, 341] on link "#RW1263" at bounding box center [79, 347] width 57 height 15
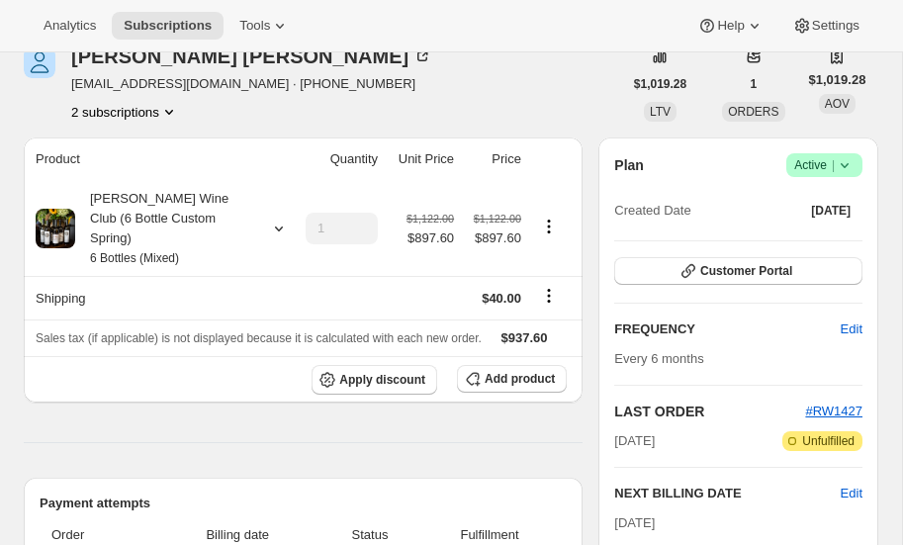
scroll to position [92, 0]
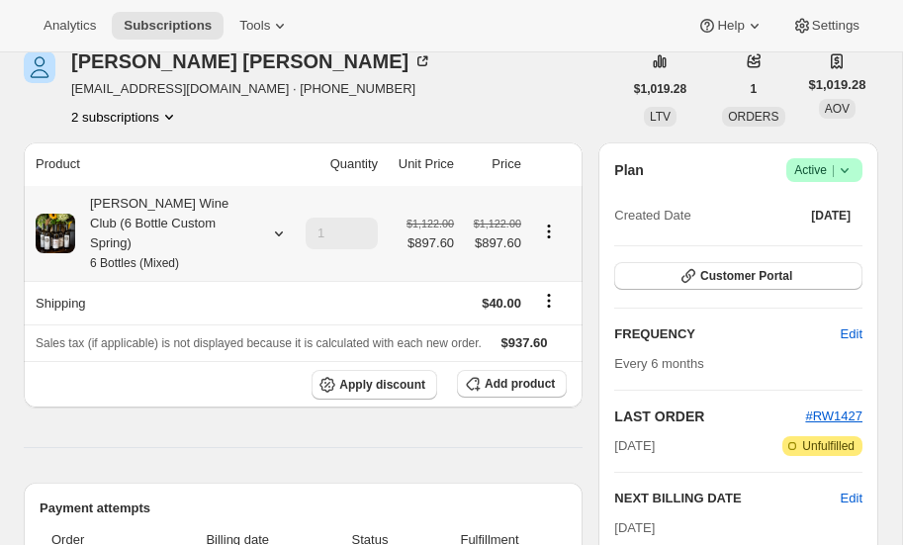
click at [277, 223] on icon at bounding box center [279, 233] width 20 height 20
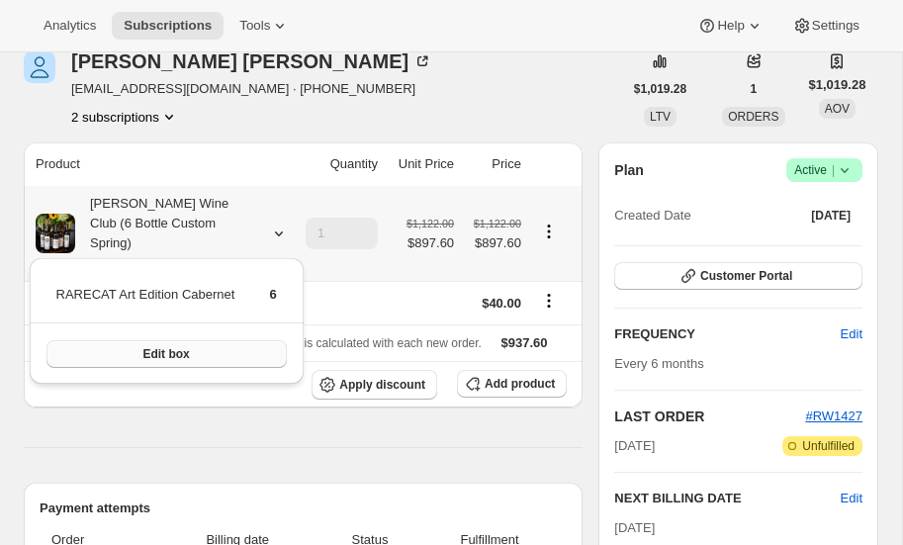
click at [175, 348] on span "Edit box" at bounding box center [165, 354] width 46 height 16
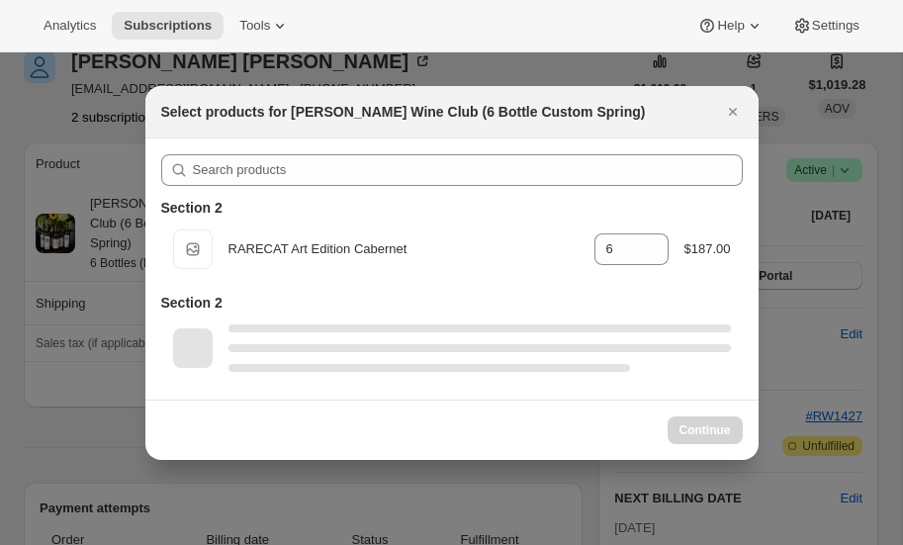
select select "gid://shopify/ProductVariant/52416537919856"
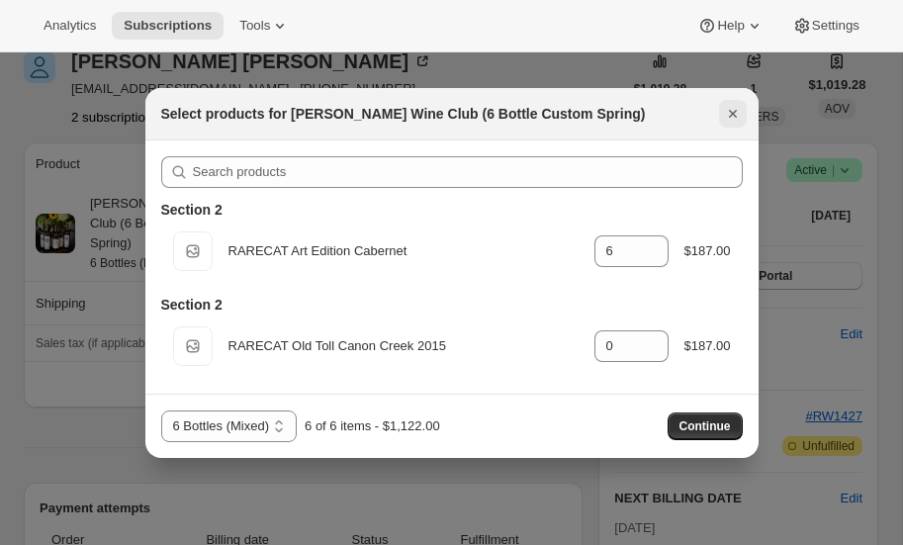
click at [728, 110] on icon "Close" at bounding box center [732, 114] width 8 height 8
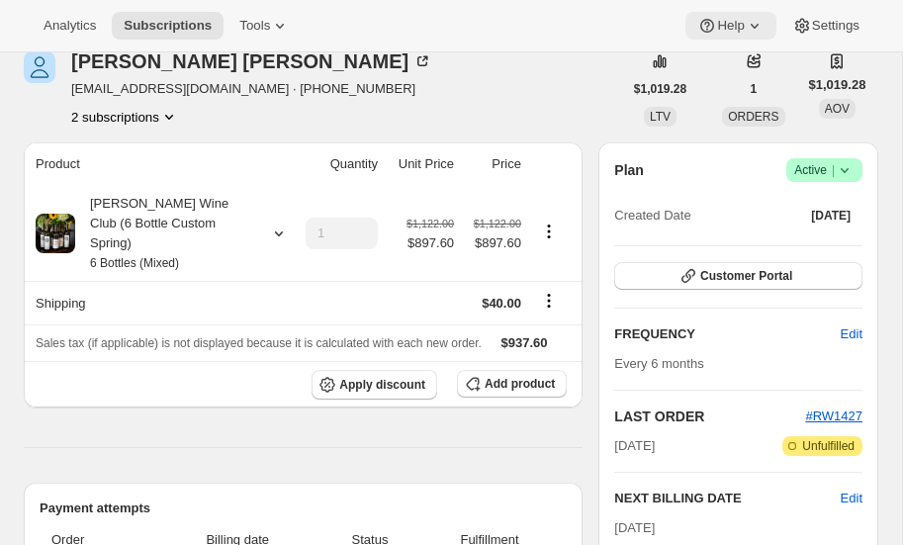
scroll to position [0, 0]
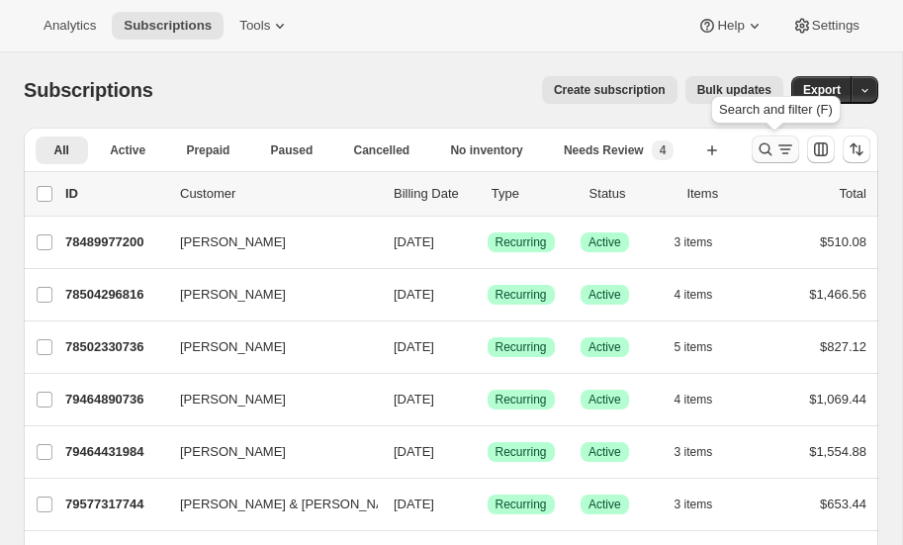
click at [763, 144] on icon "Search and filter results" at bounding box center [765, 149] width 20 height 20
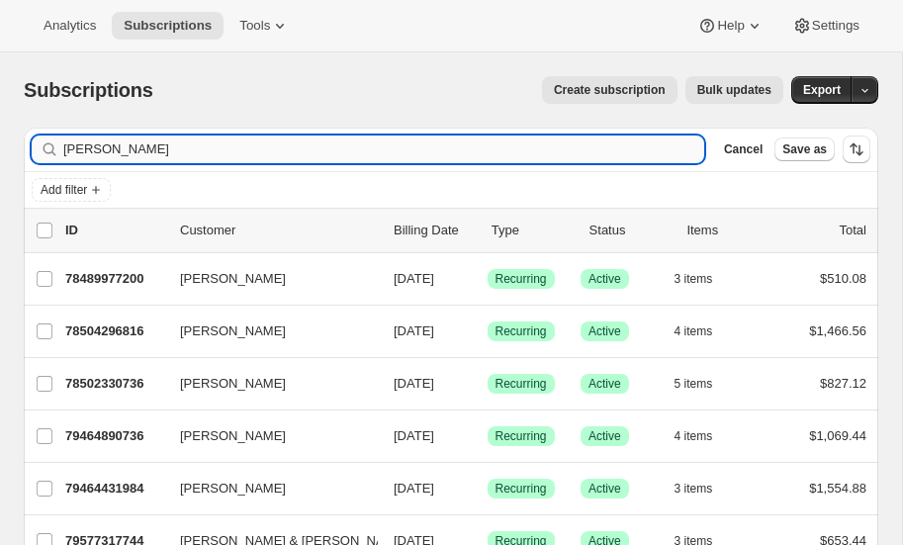
type input "sarah"
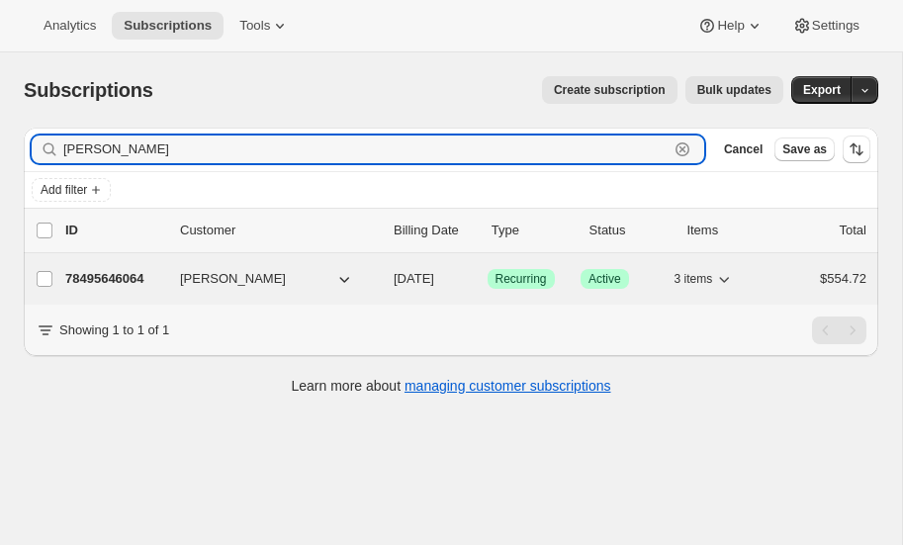
type input "Sarah wake"
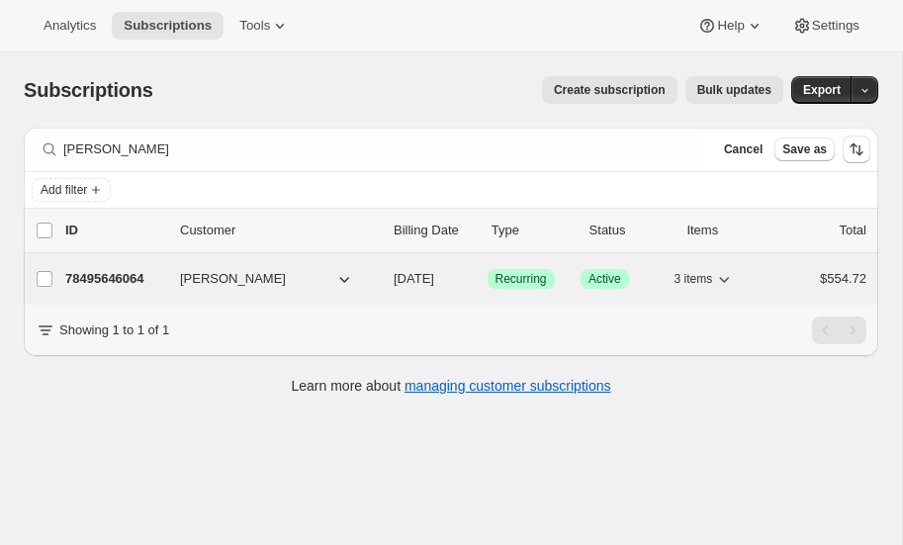
click at [118, 275] on p "78495646064" at bounding box center [114, 279] width 99 height 20
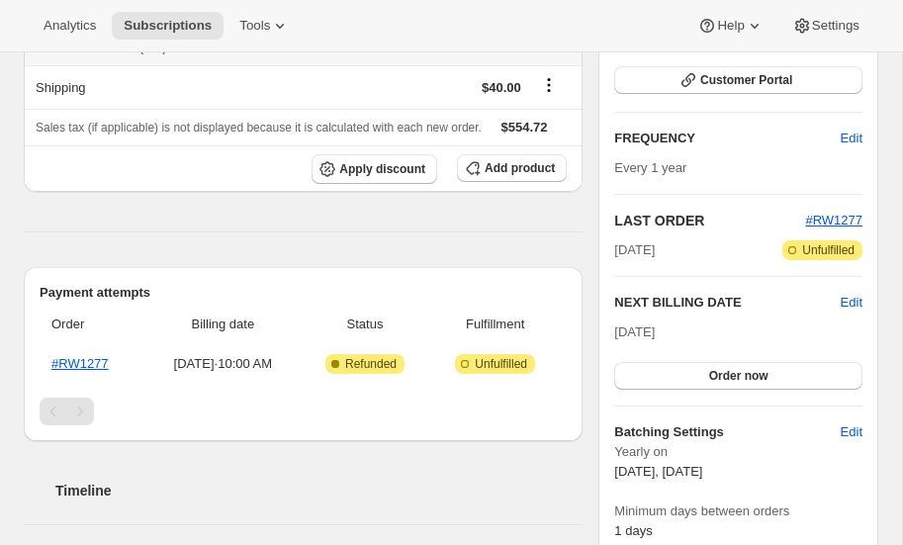
scroll to position [288, 0]
click at [76, 360] on link "#RW1277" at bounding box center [79, 363] width 57 height 15
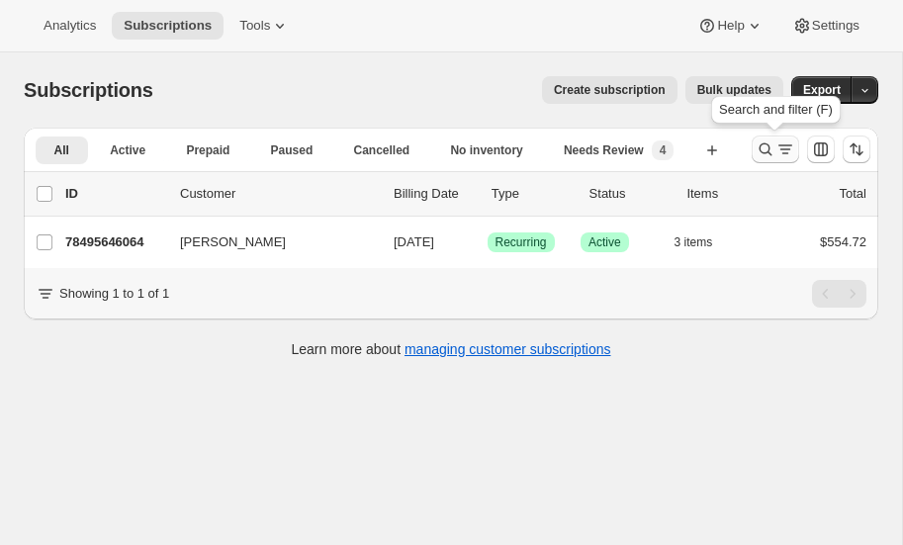
click at [764, 146] on icon "Search and filter results" at bounding box center [765, 149] width 20 height 20
click at [761, 147] on icon "Search and filter results" at bounding box center [765, 149] width 20 height 20
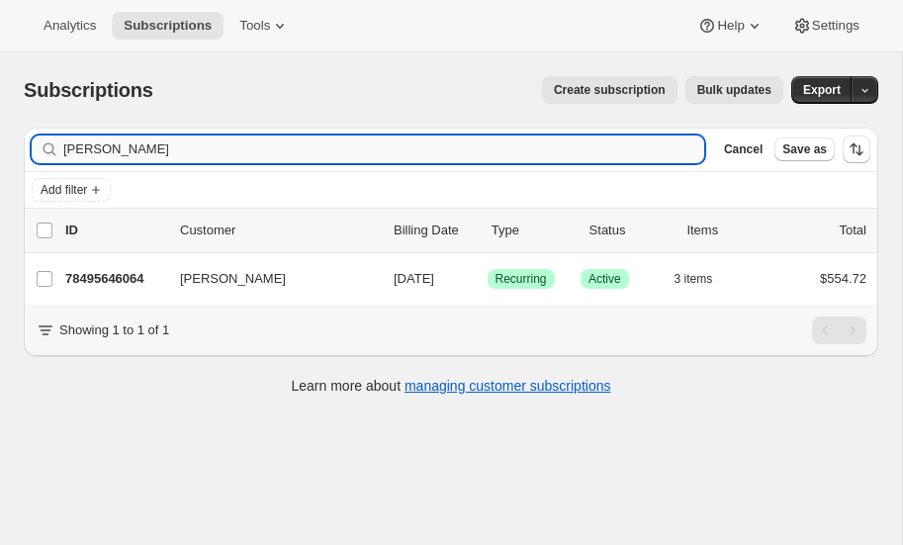
click at [161, 151] on input "Sarah wake" at bounding box center [383, 149] width 641 height 28
type input "S"
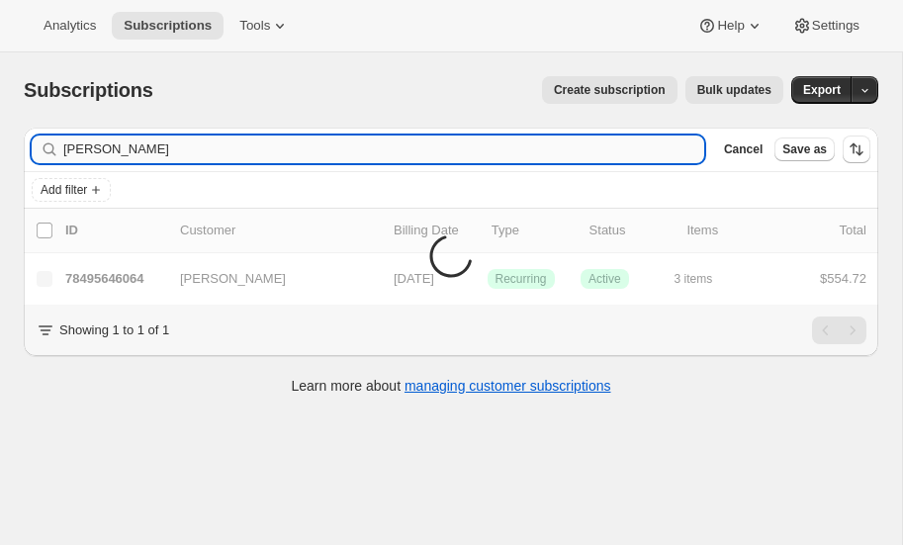
type input "hembree"
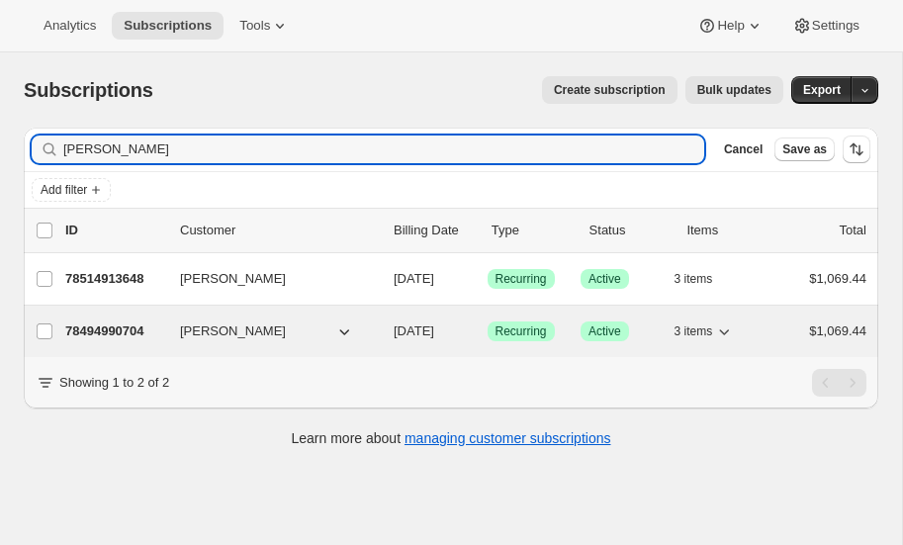
click at [106, 329] on p "78494990704" at bounding box center [114, 331] width 99 height 20
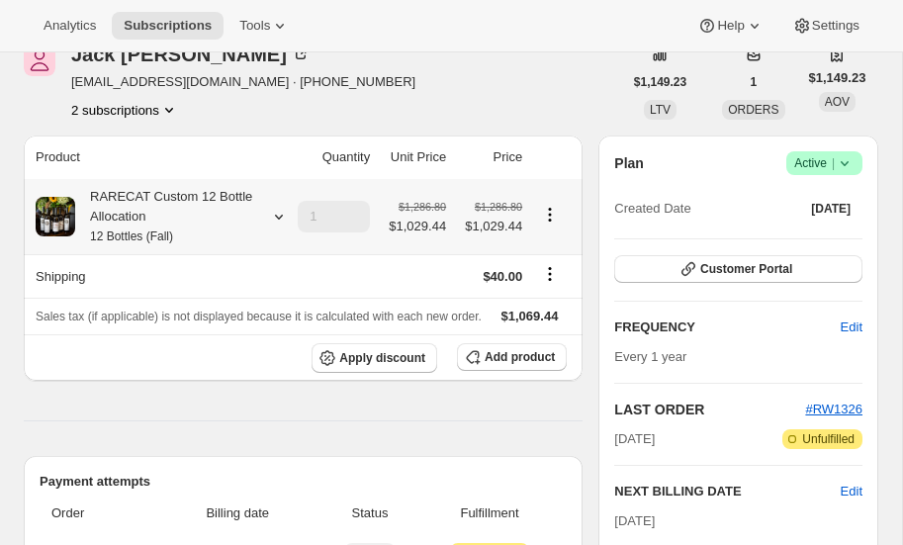
scroll to position [99, 0]
click at [284, 216] on icon at bounding box center [279, 217] width 20 height 20
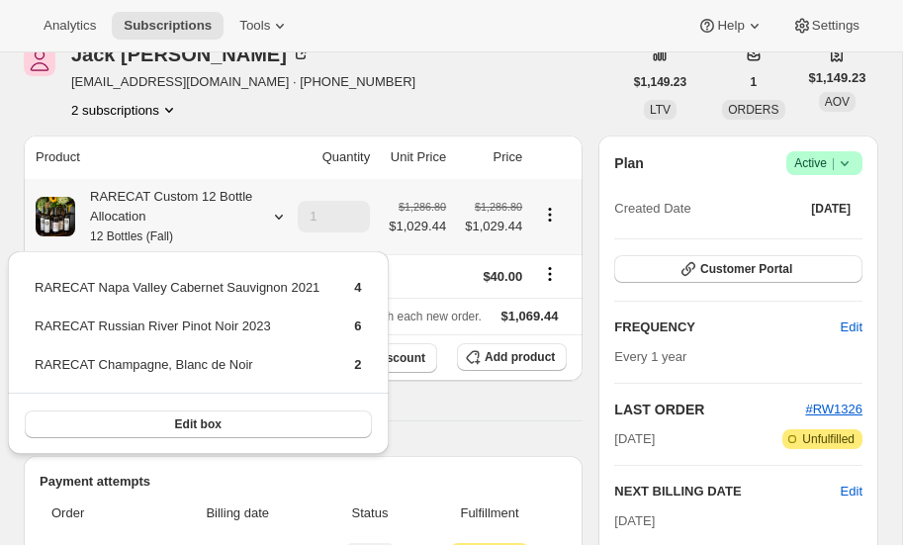
click at [284, 216] on icon at bounding box center [279, 217] width 20 height 20
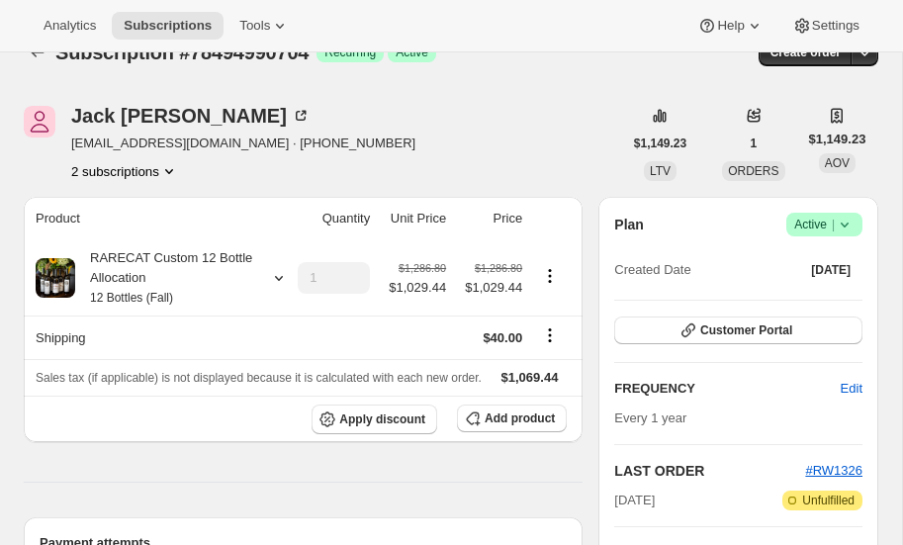
scroll to position [0, 0]
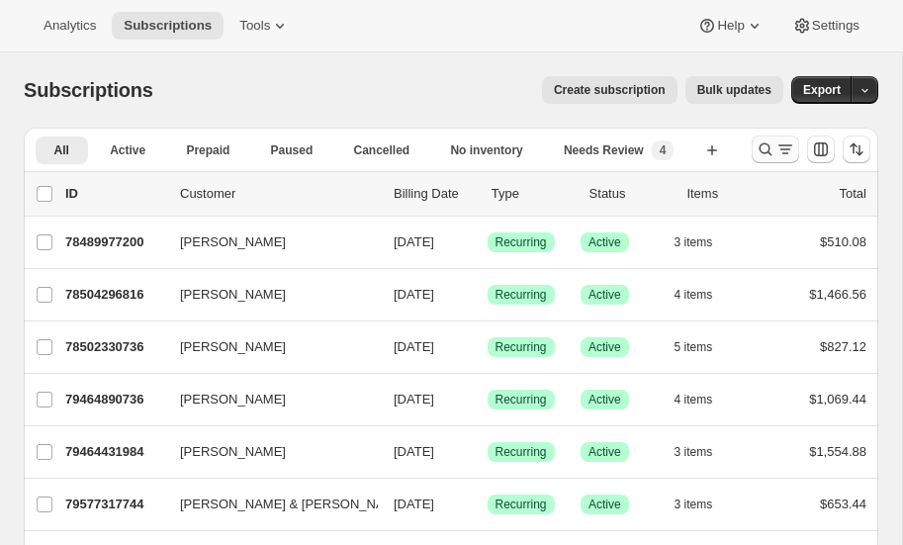
click at [764, 146] on icon "Search and filter results" at bounding box center [765, 149] width 20 height 20
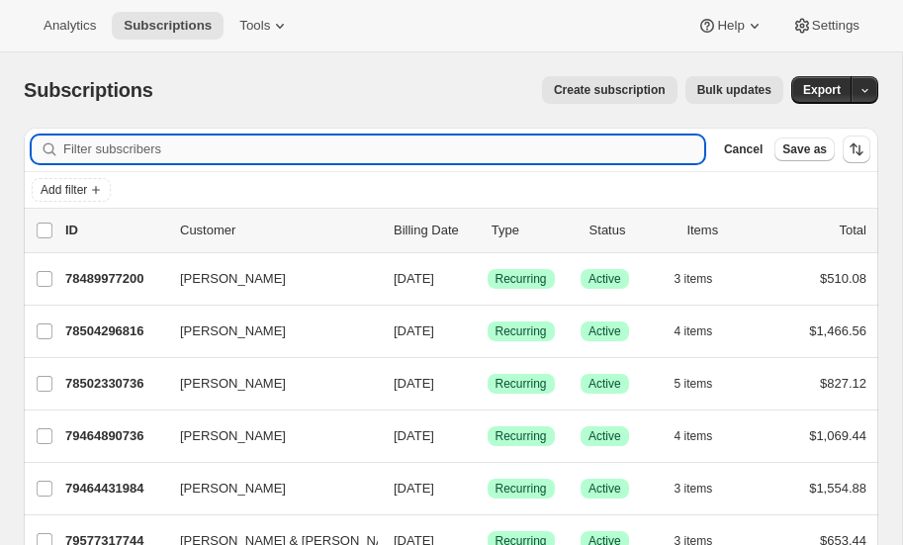
click at [155, 151] on input "Filter subscribers" at bounding box center [383, 149] width 641 height 28
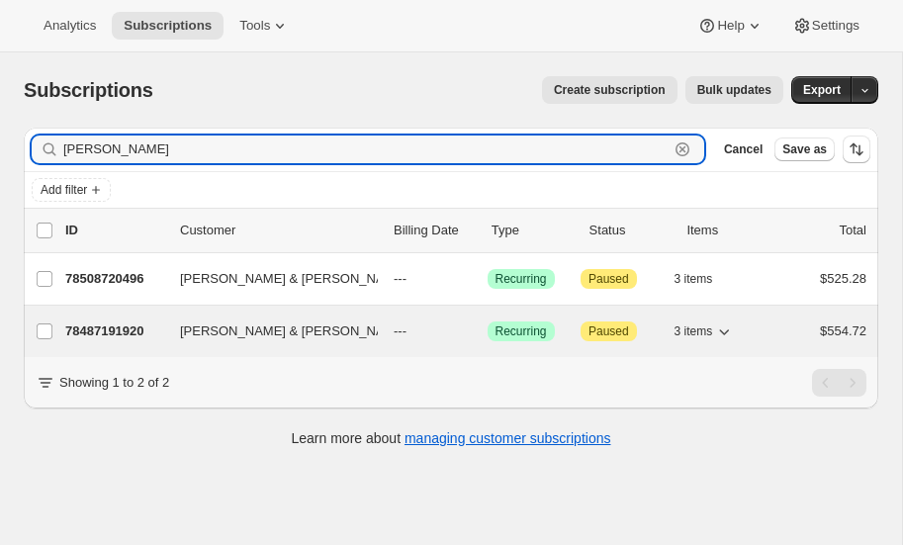
type input "eleana"
click at [103, 329] on p "78487191920" at bounding box center [114, 331] width 99 height 20
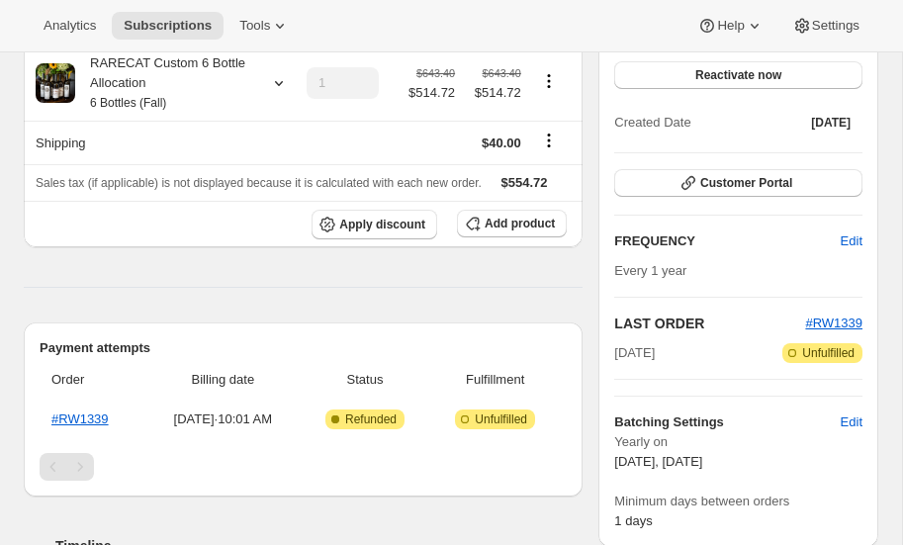
scroll to position [283, 0]
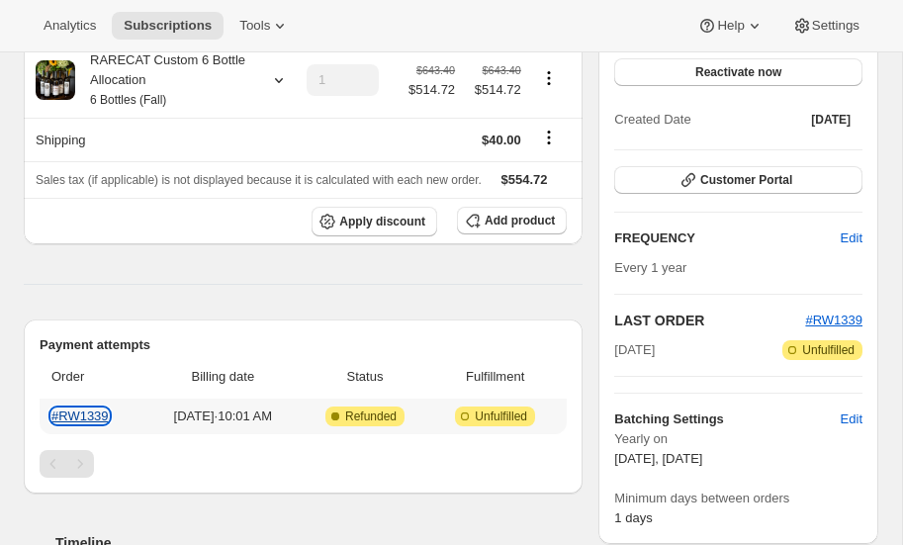
click at [88, 408] on link "#RW1339" at bounding box center [79, 415] width 57 height 15
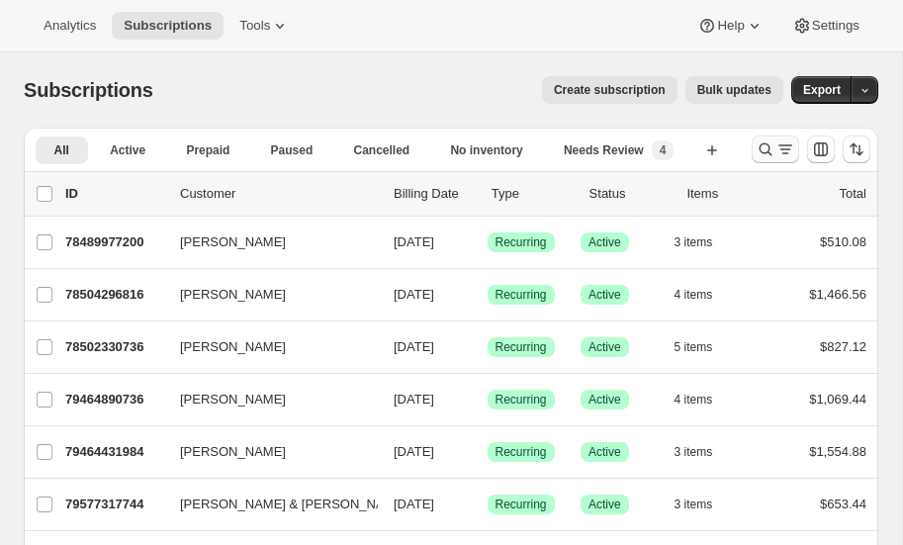
click at [760, 150] on icon "Search and filter results" at bounding box center [765, 149] width 13 height 13
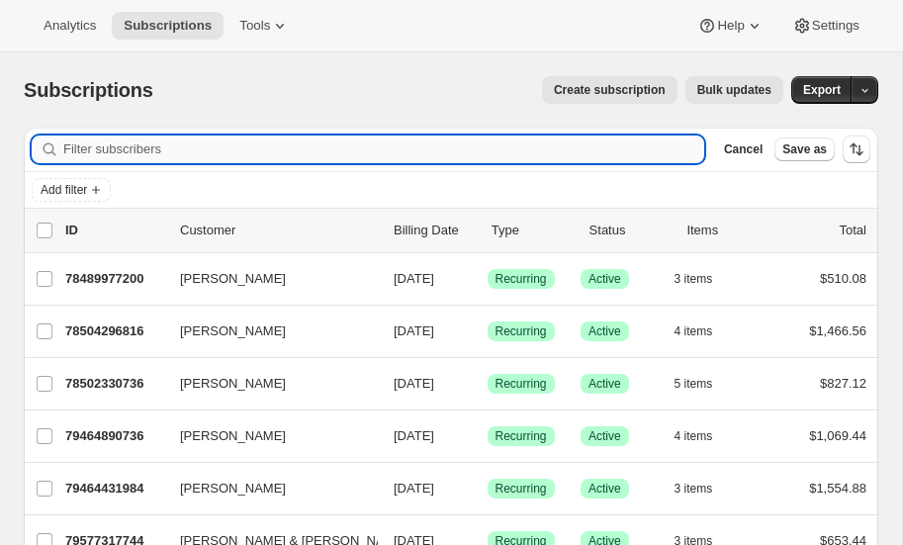
click at [226, 148] on input "Filter subscribers" at bounding box center [383, 149] width 641 height 28
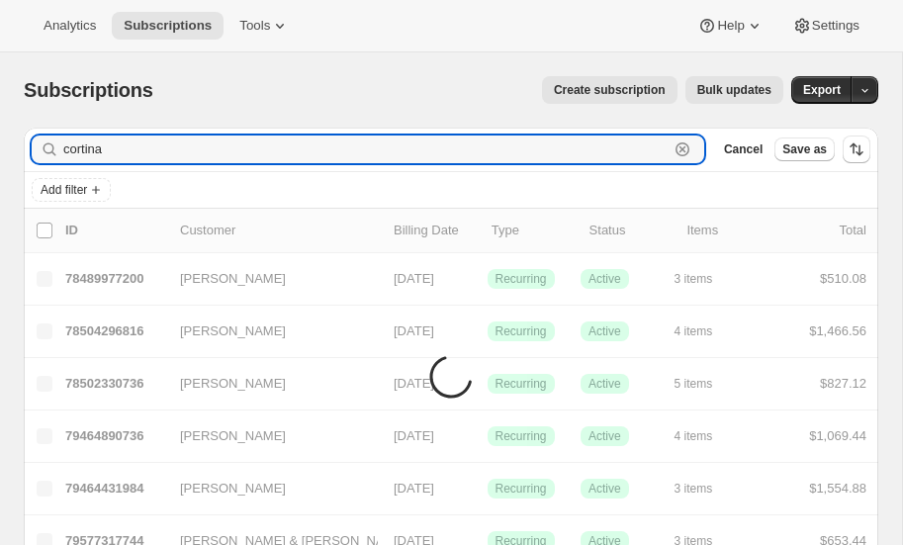
type input "cortina"
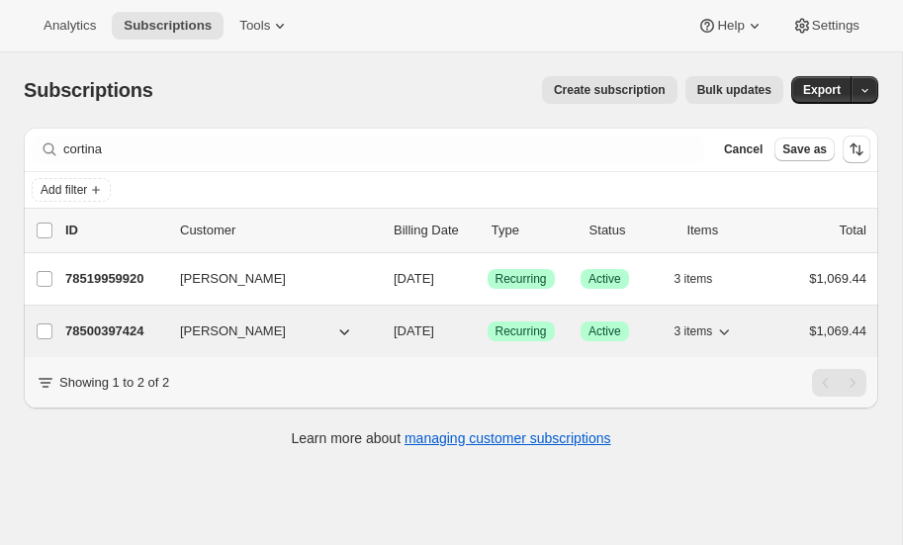
click at [101, 326] on p "78500397424" at bounding box center [114, 331] width 99 height 20
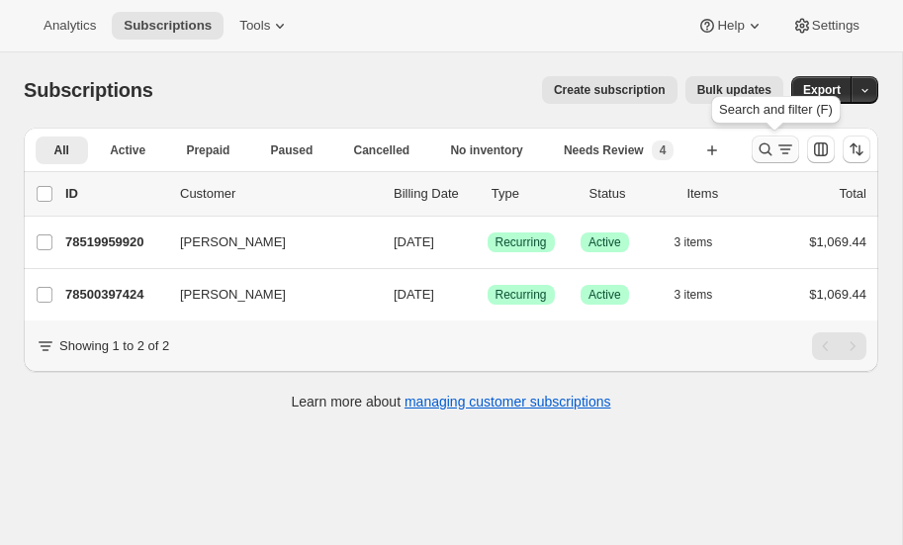
click at [764, 145] on icon "Search and filter results" at bounding box center [765, 149] width 20 height 20
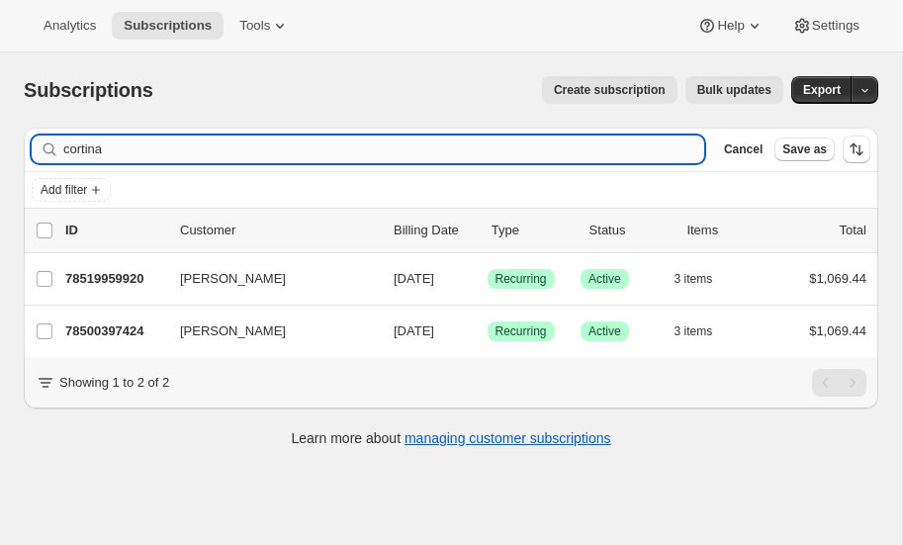
click at [141, 146] on input "cortina" at bounding box center [383, 149] width 641 height 28
type input "c"
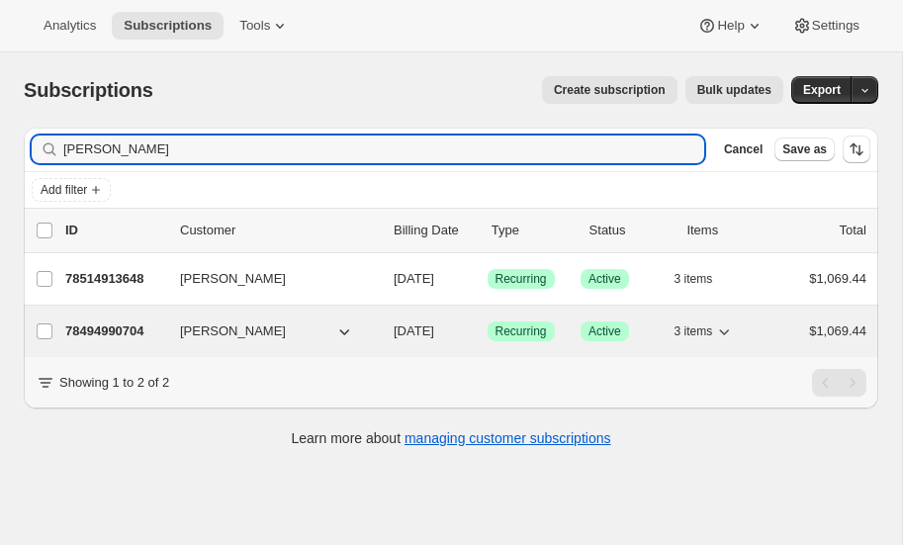
type input "hembree"
click at [98, 328] on p "78494990704" at bounding box center [114, 331] width 99 height 20
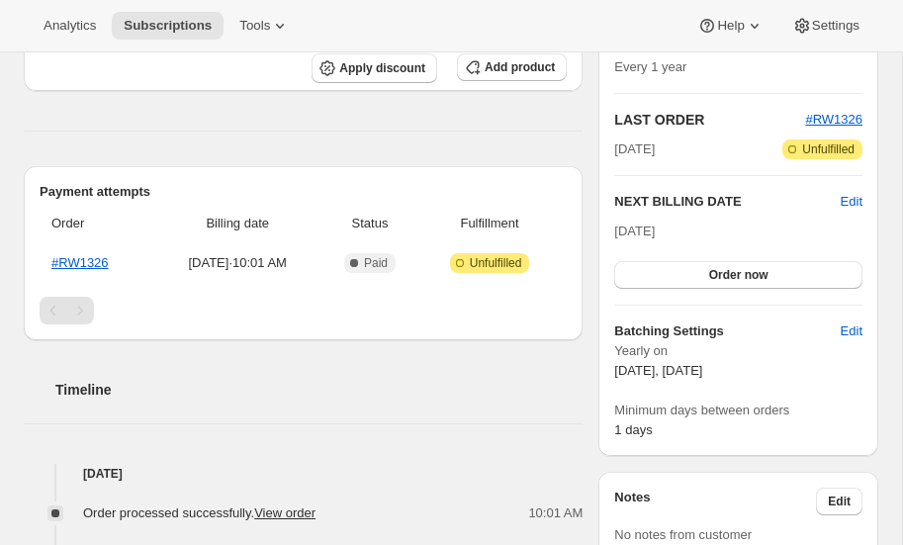
scroll to position [388, 0]
click at [72, 258] on link "#RW1326" at bounding box center [79, 263] width 57 height 15
